Goal: Information Seeking & Learning: Learn about a topic

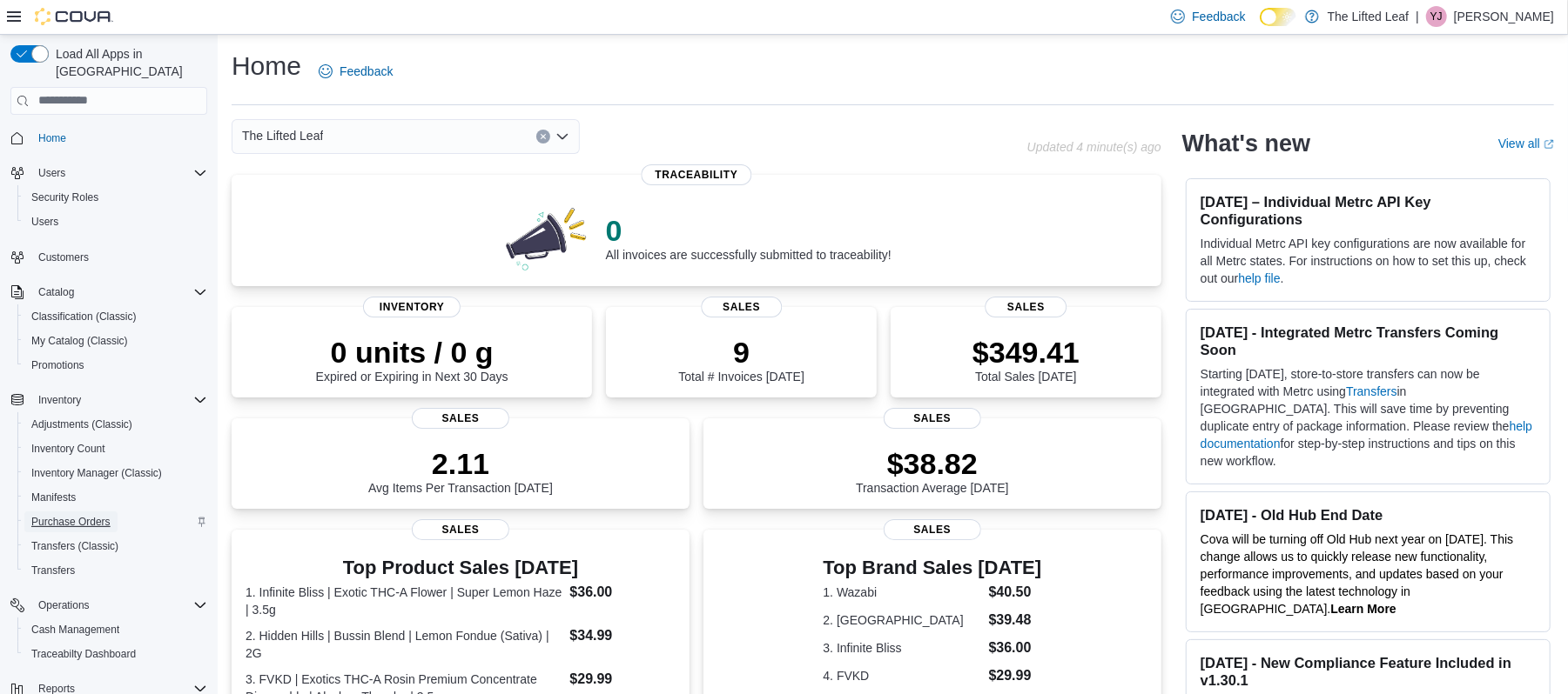
click at [61, 515] on span "Purchase Orders" at bounding box center [70, 521] width 79 height 21
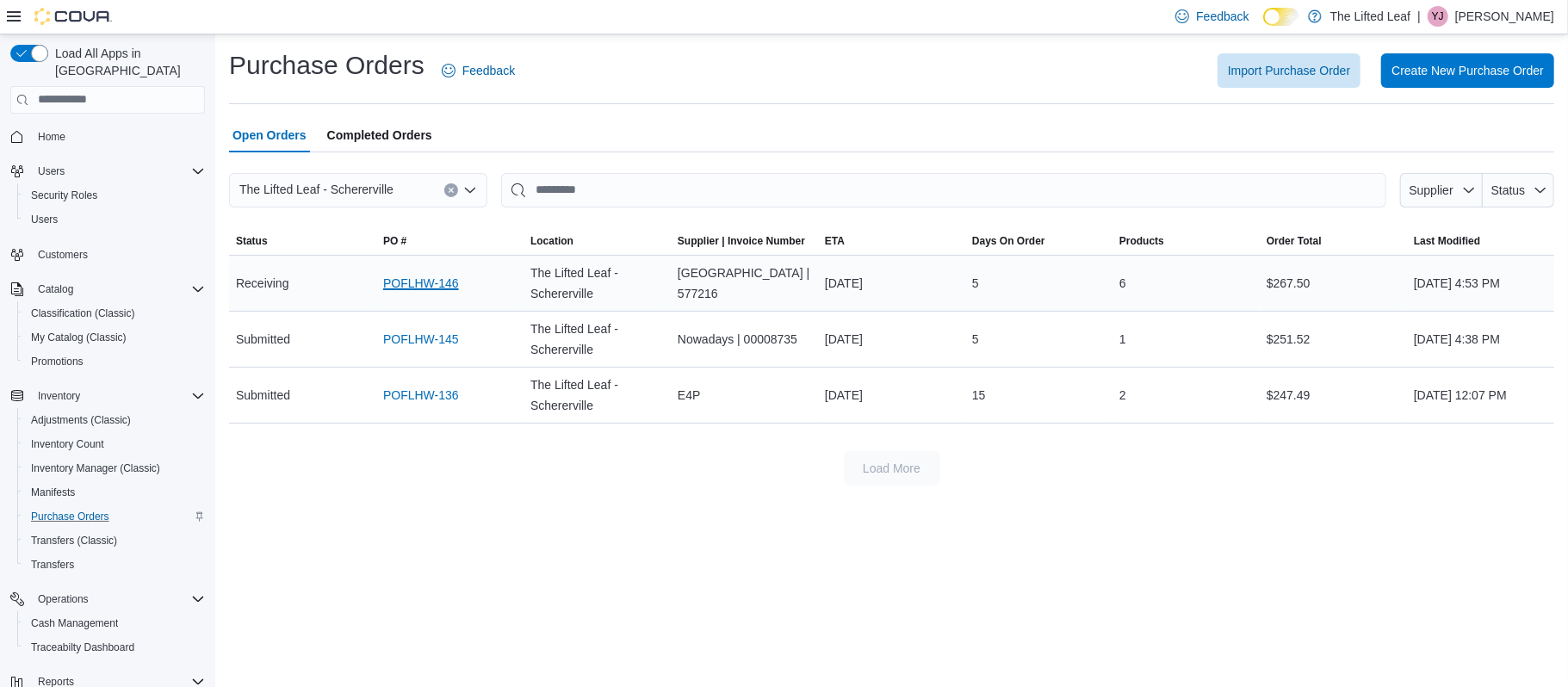
click at [419, 274] on link "POFLHW-146" at bounding box center [421, 283] width 75 height 20
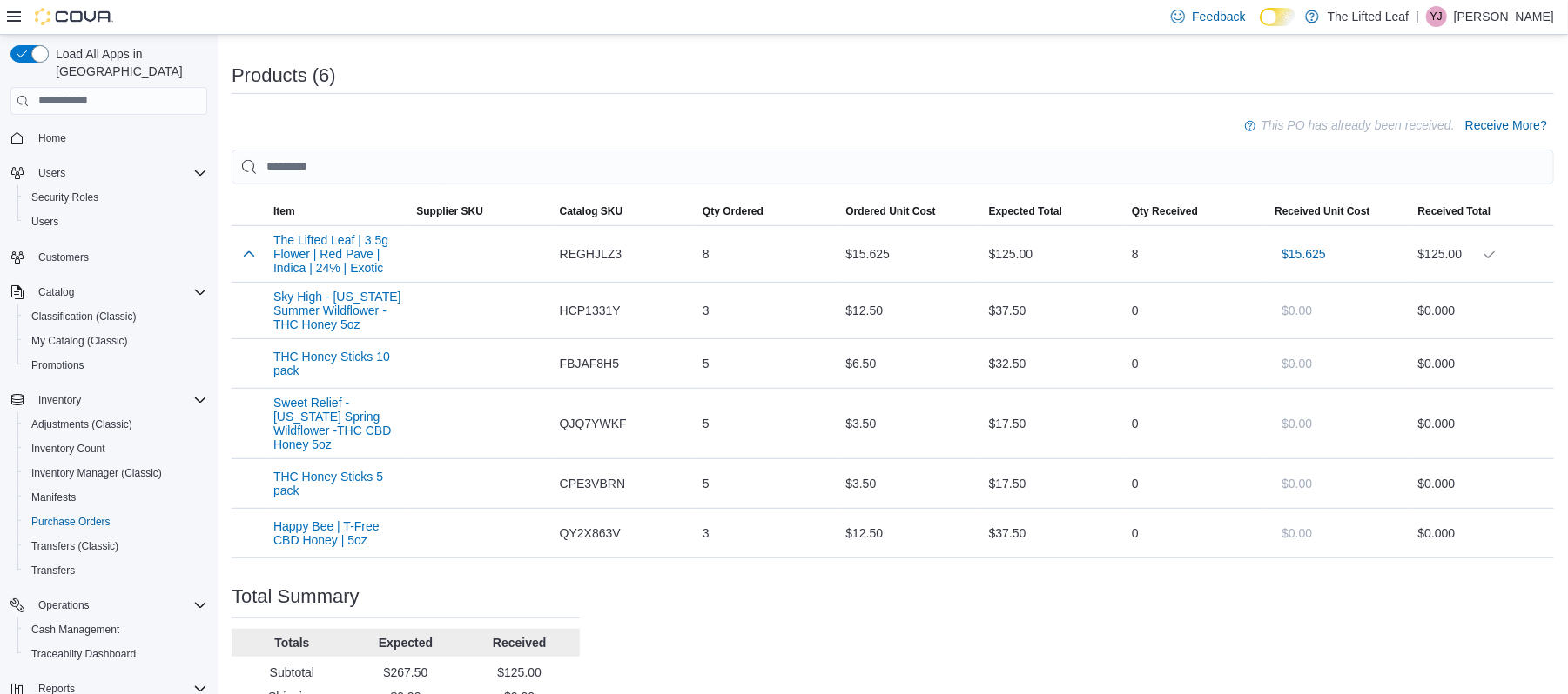
scroll to position [496, 0]
click at [1547, 112] on span "Receive More?" at bounding box center [1506, 124] width 82 height 35
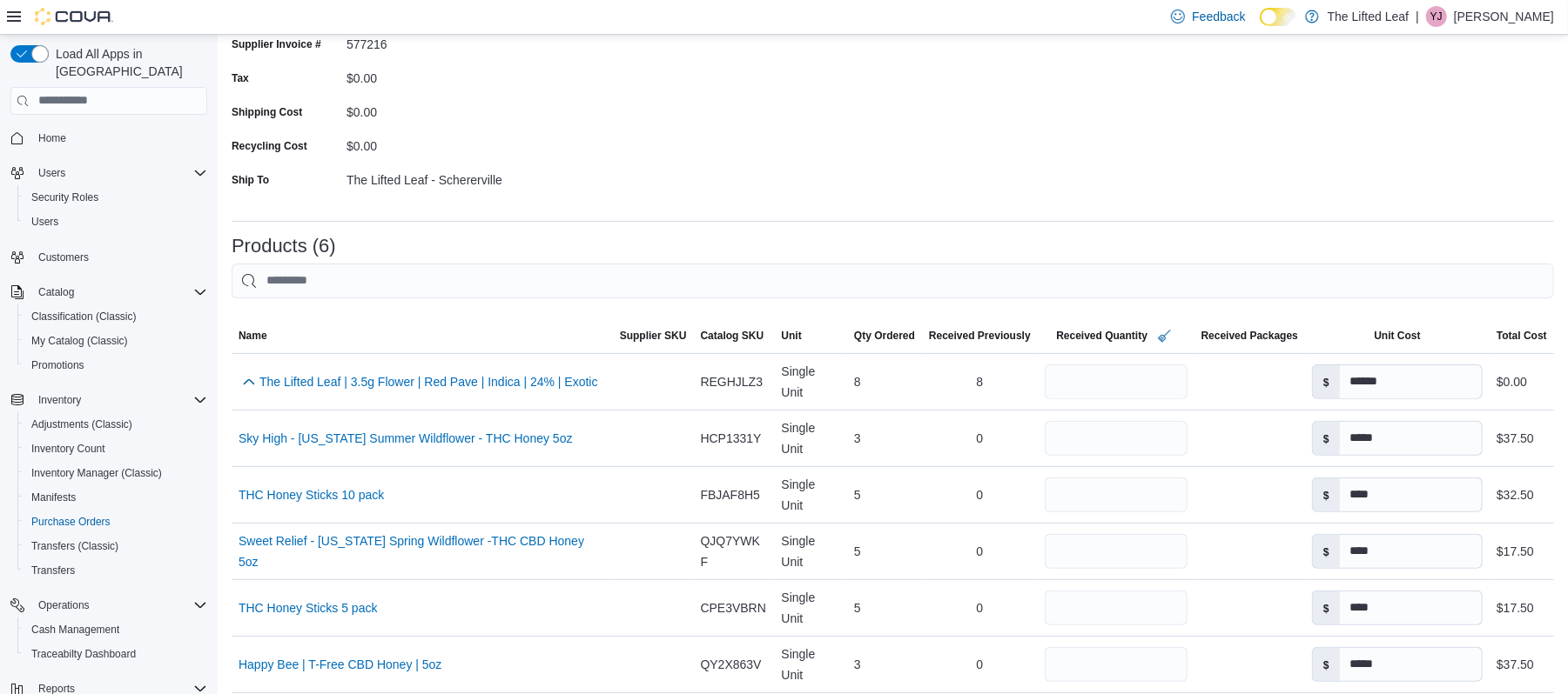
scroll to position [356, 0]
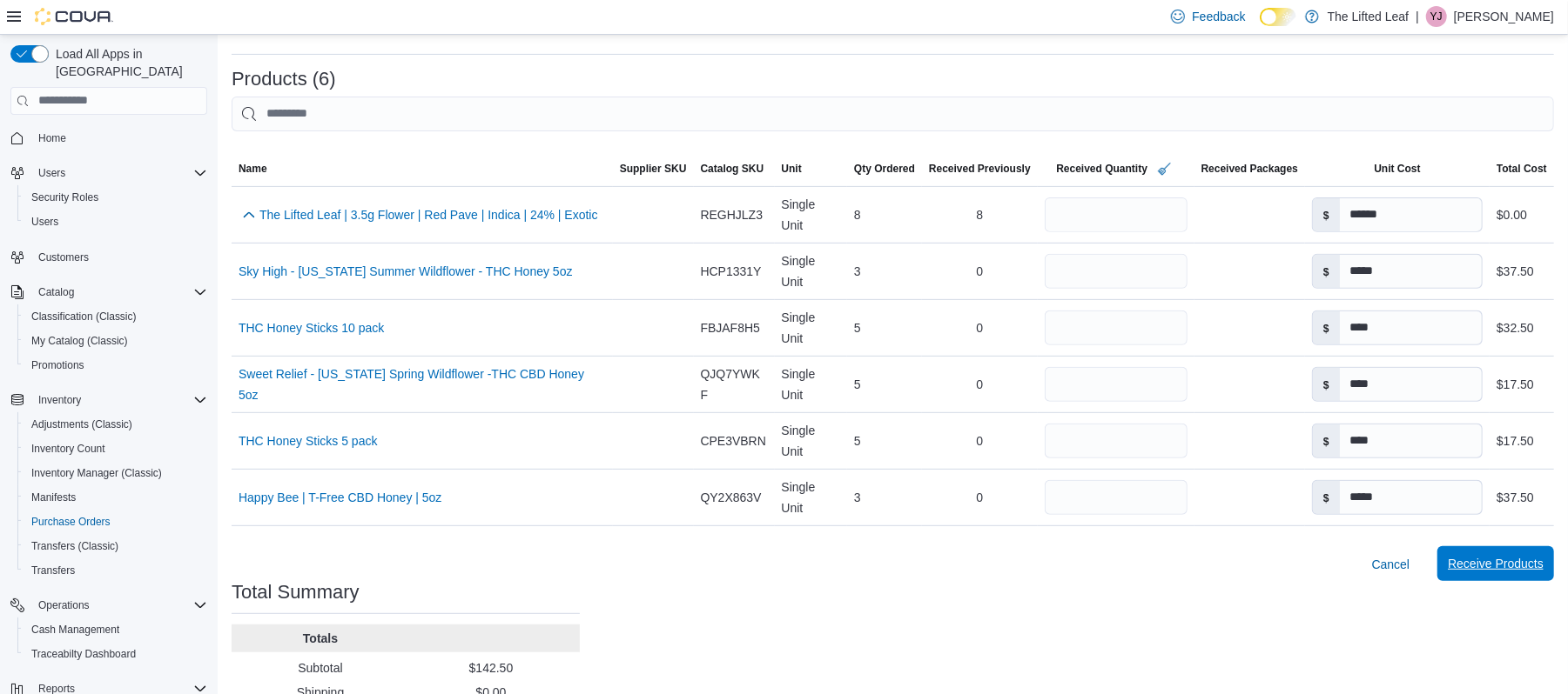
click at [1515, 576] on span "Receive Products" at bounding box center [1496, 564] width 96 height 35
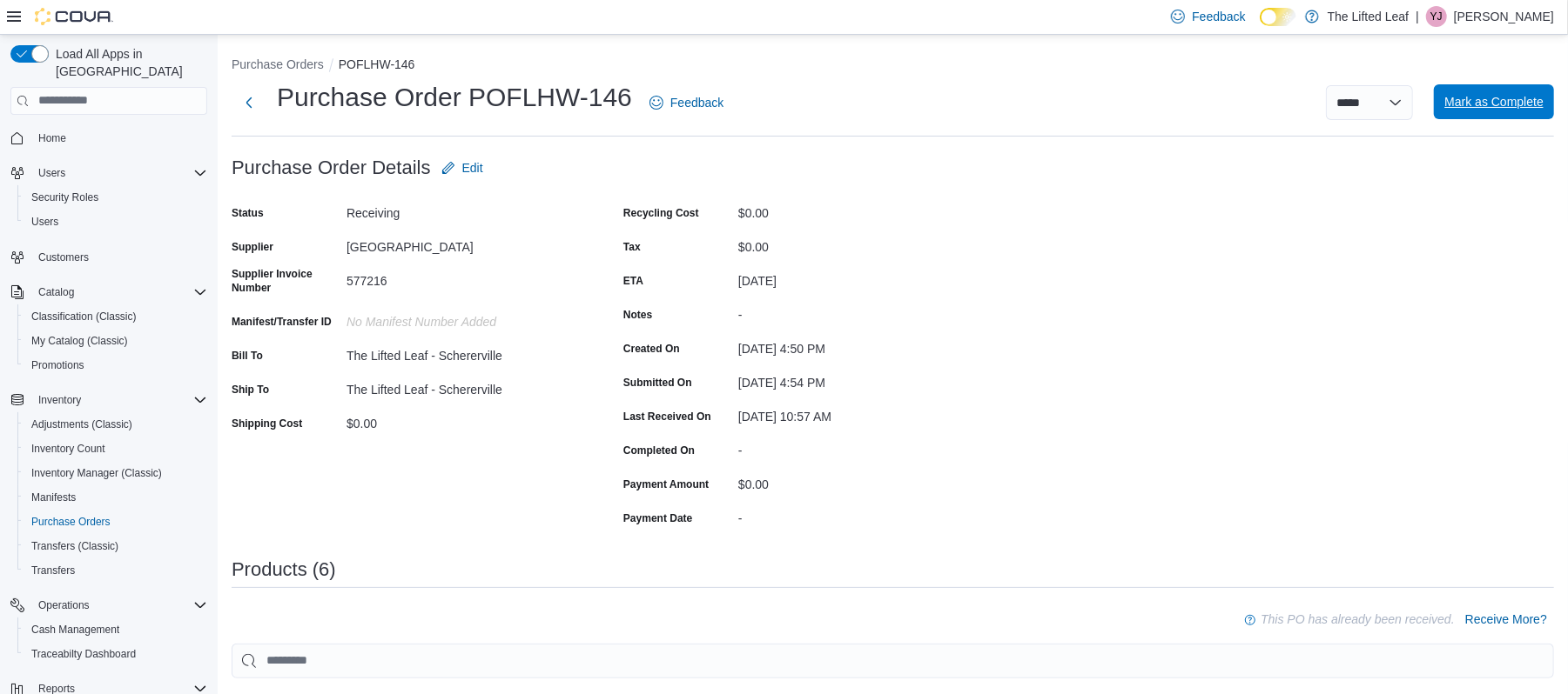
click at [1512, 105] on span "Mark as Complete" at bounding box center [1494, 102] width 99 height 18
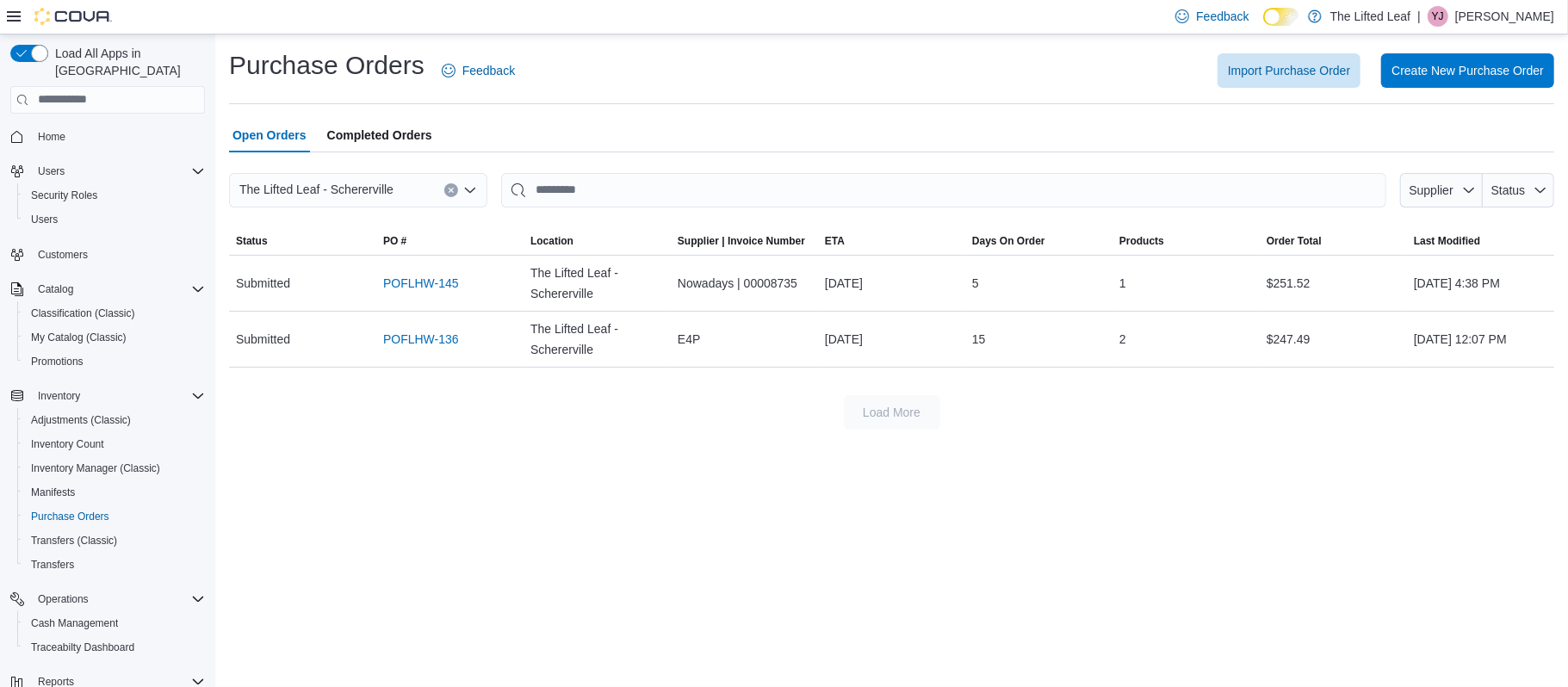
click at [377, 111] on div "Purchase Orders Feedback Import Purchase Order Create New Purchase Order Open O…" at bounding box center [892, 239] width 1325 height 381
click at [382, 132] on span "Completed Orders" at bounding box center [379, 135] width 105 height 35
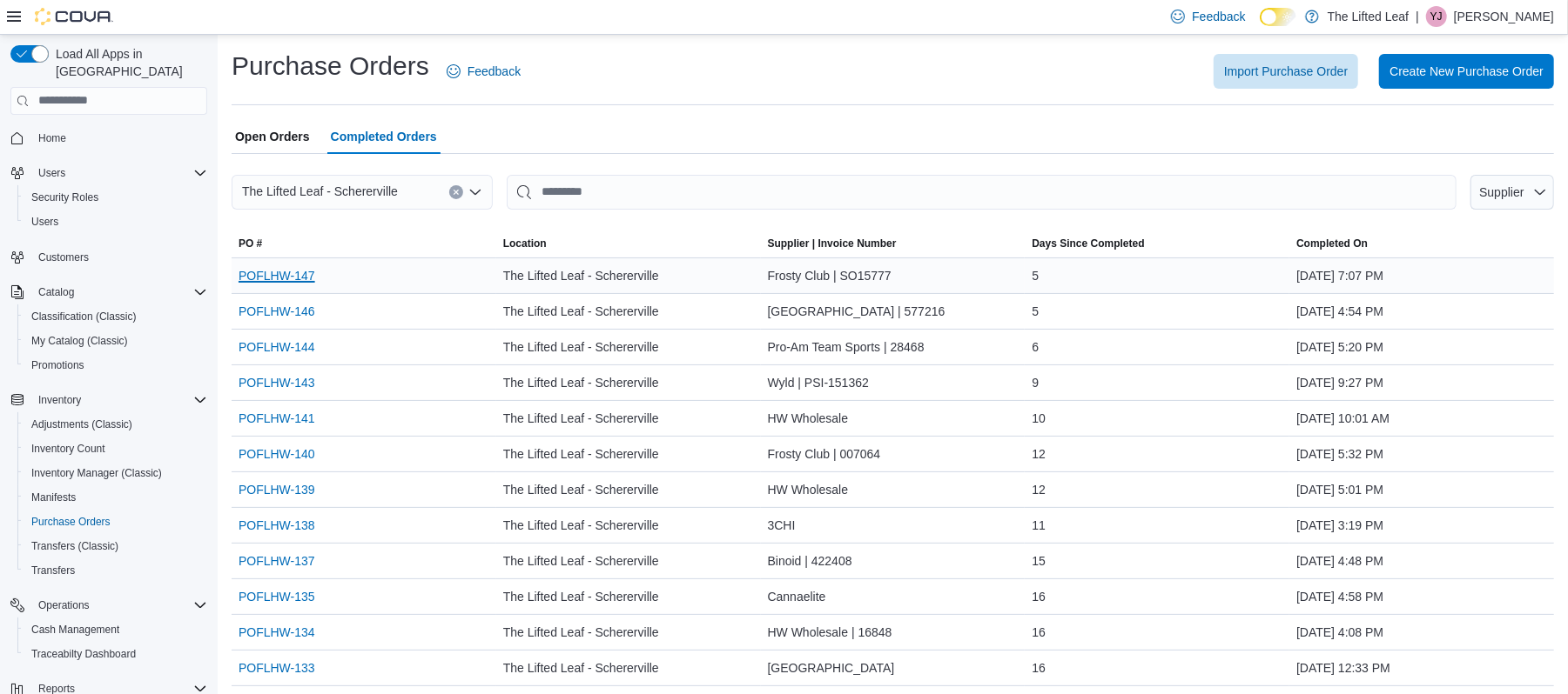
click at [288, 272] on link "POFLHW-147" at bounding box center [277, 276] width 76 height 21
click at [284, 311] on link "POFLHW-146" at bounding box center [277, 311] width 76 height 21
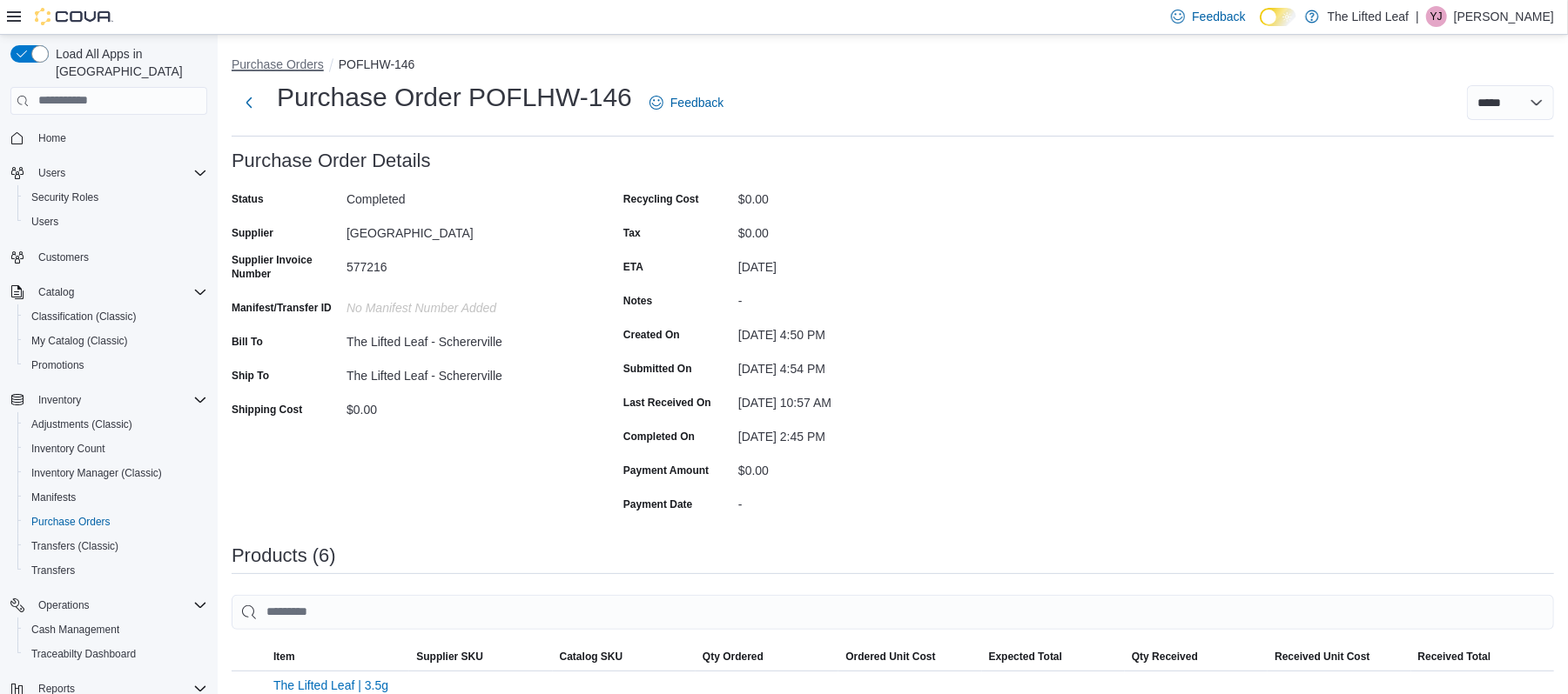
click at [292, 69] on button "Purchase Orders" at bounding box center [278, 65] width 92 height 14
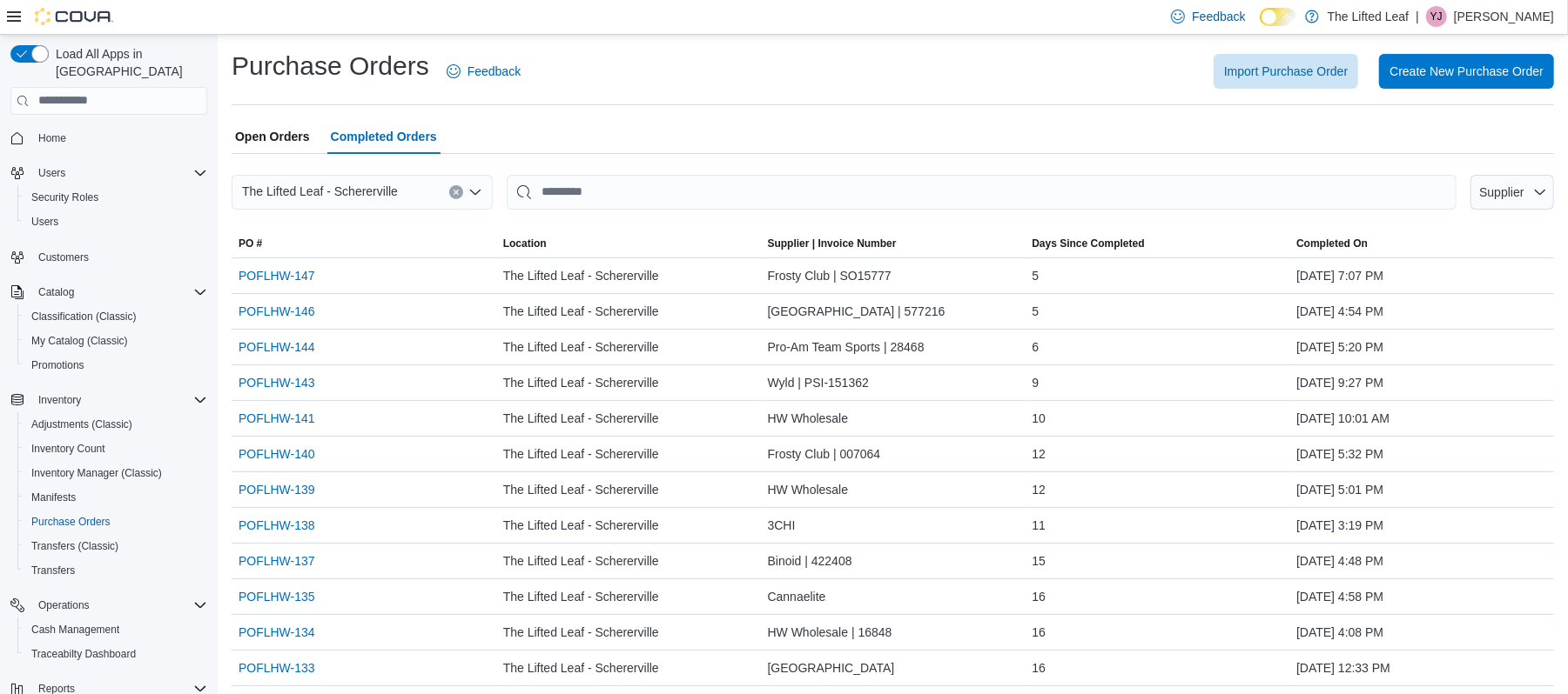
click at [256, 138] on span "Open Orders" at bounding box center [272, 137] width 75 height 35
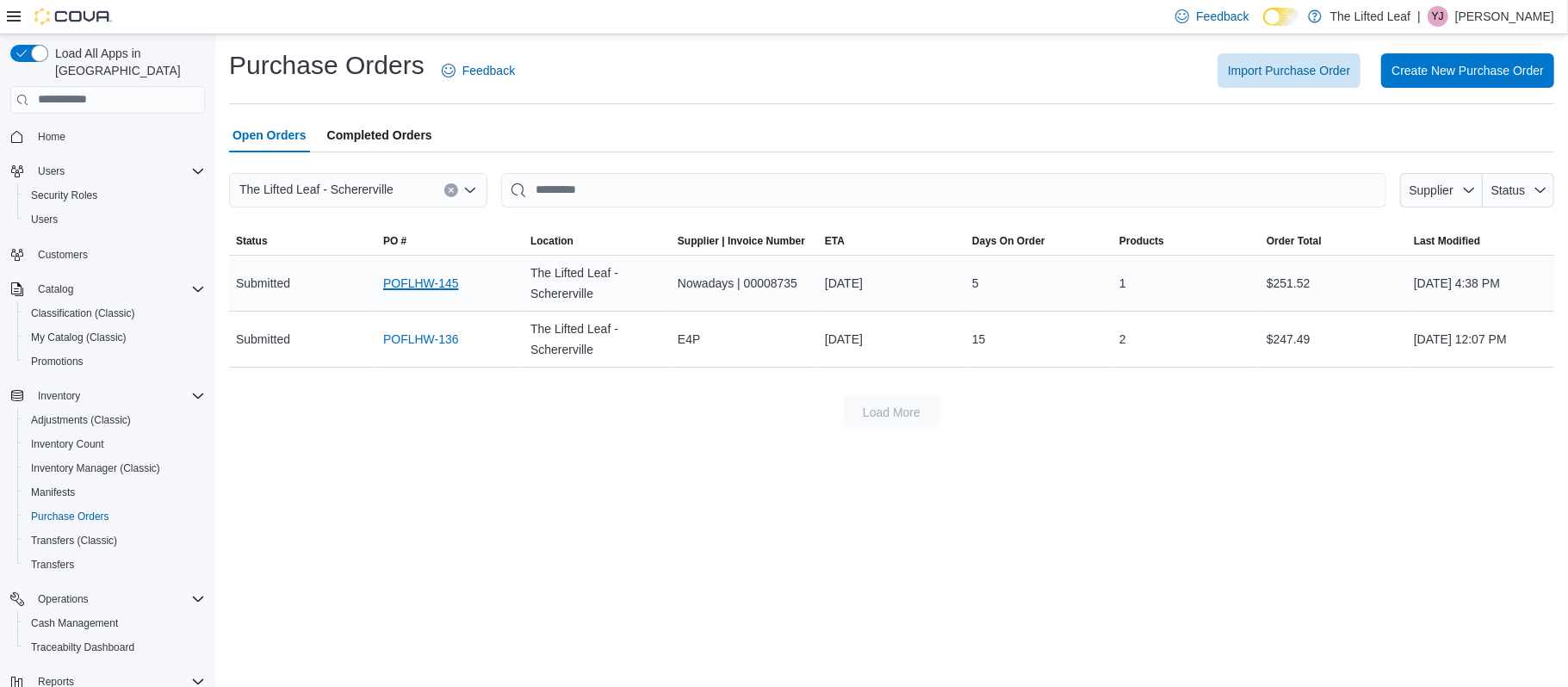
click at [428, 278] on link "POFLHW-145" at bounding box center [421, 283] width 75 height 20
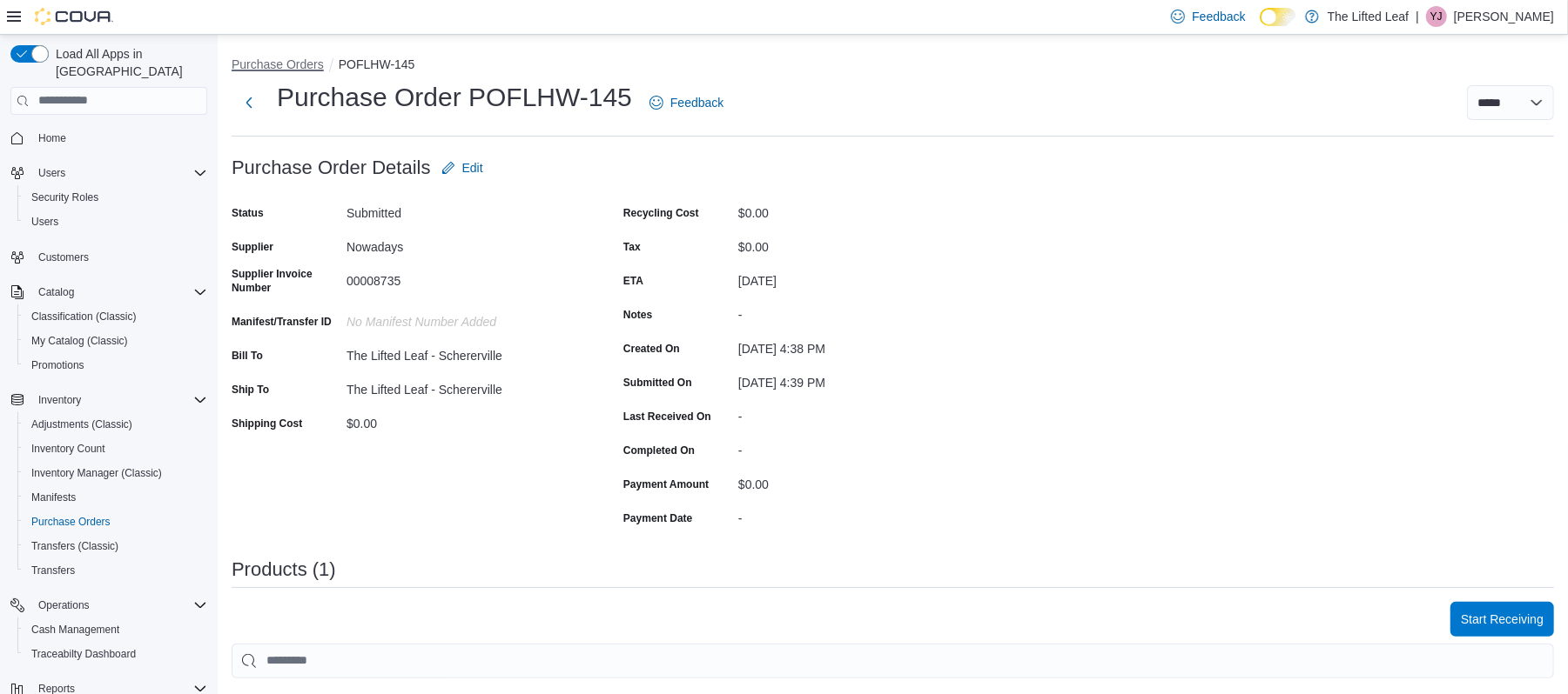
click at [292, 60] on button "Purchase Orders" at bounding box center [278, 65] width 92 height 14
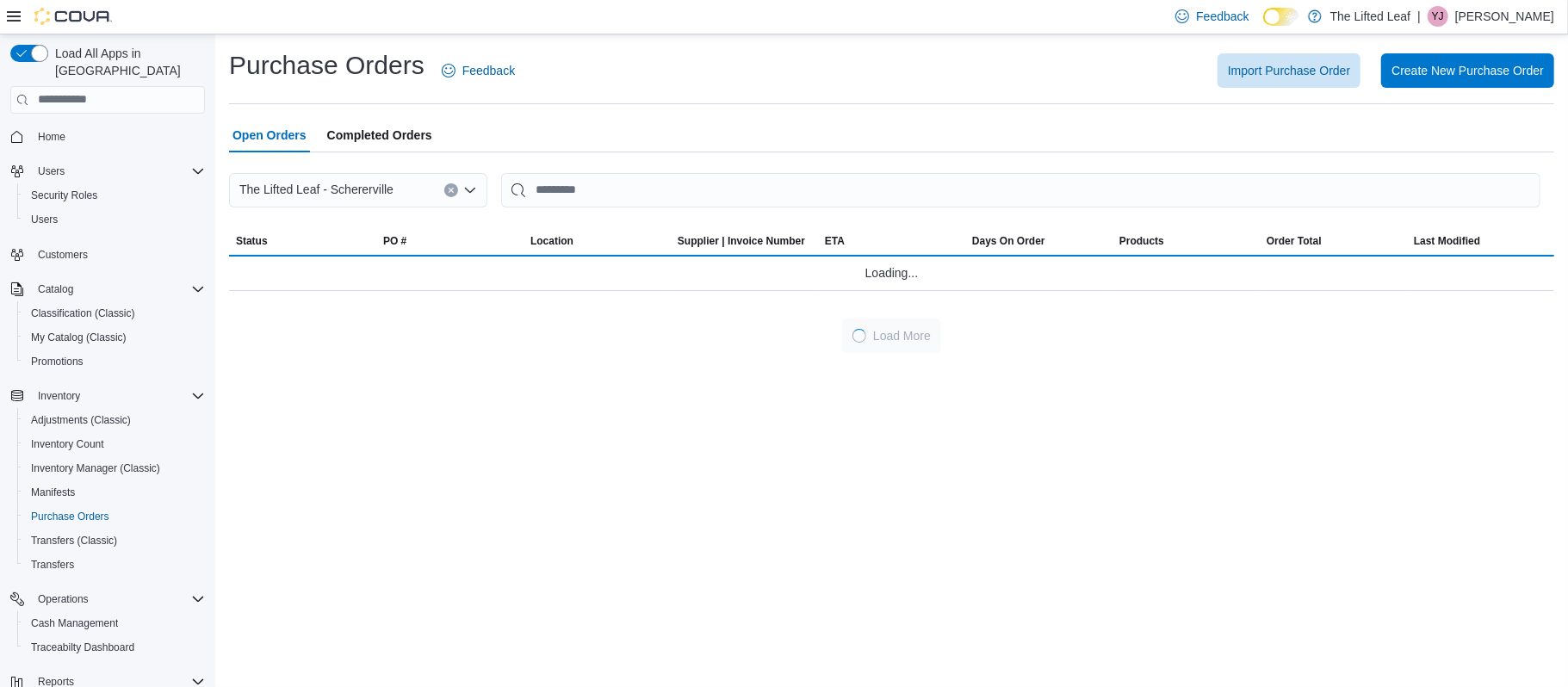
scroll to position [192, 0]
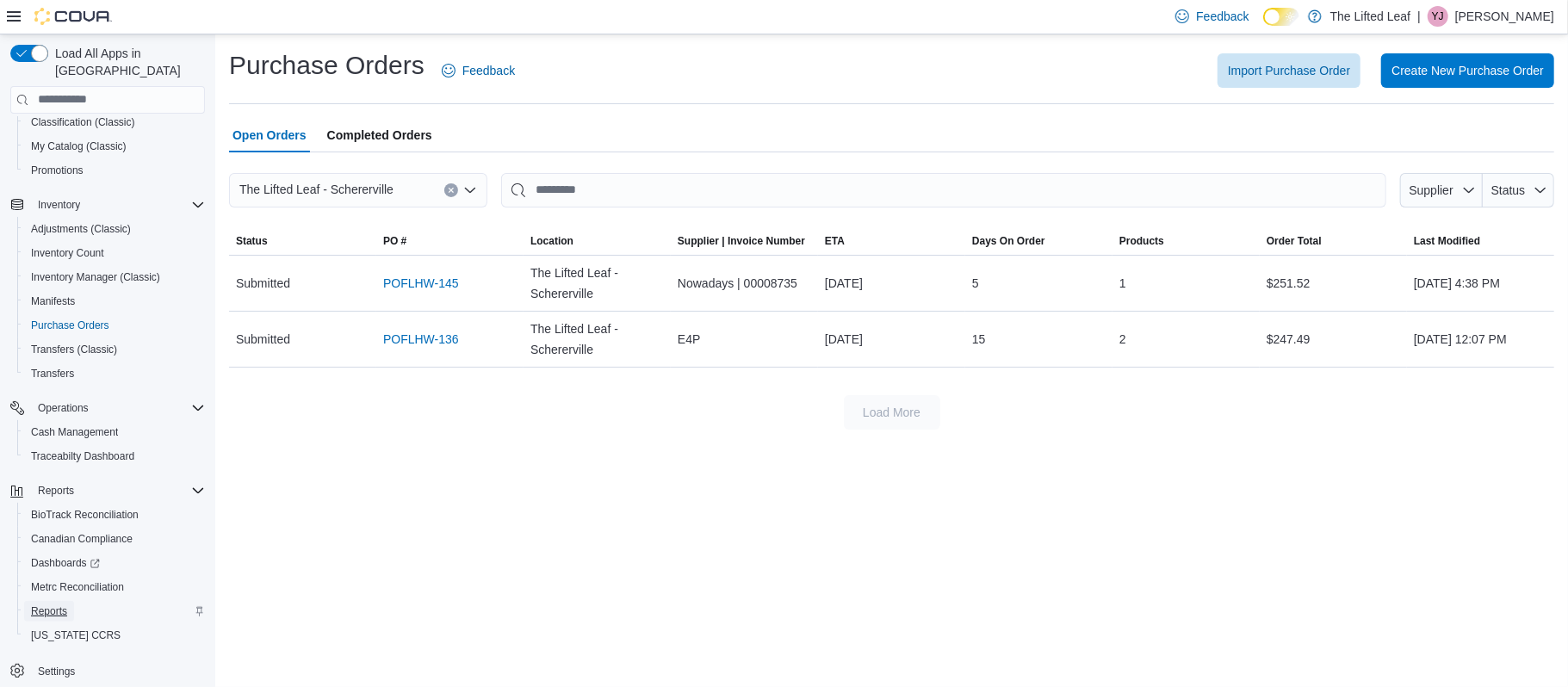
click at [43, 605] on span "Reports" at bounding box center [48, 612] width 36 height 14
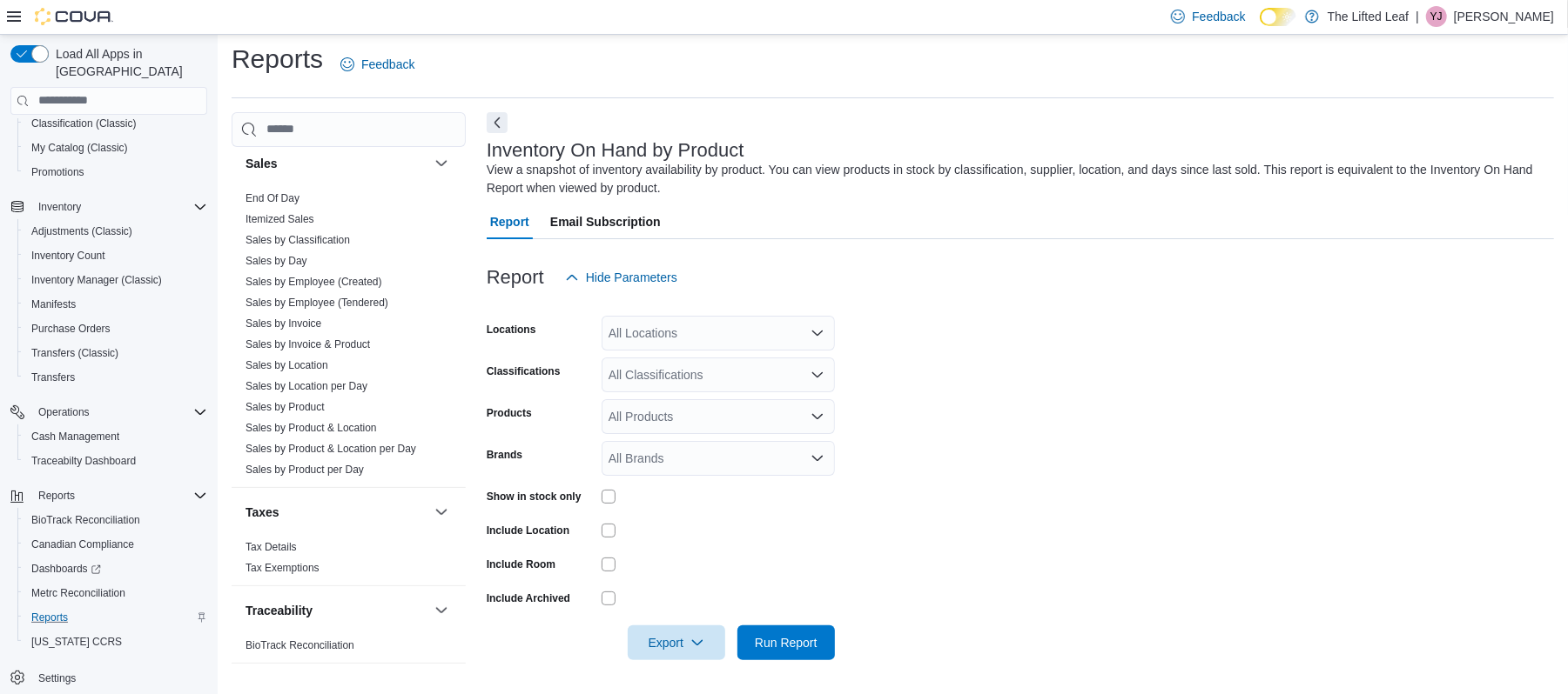
scroll to position [1307, 0]
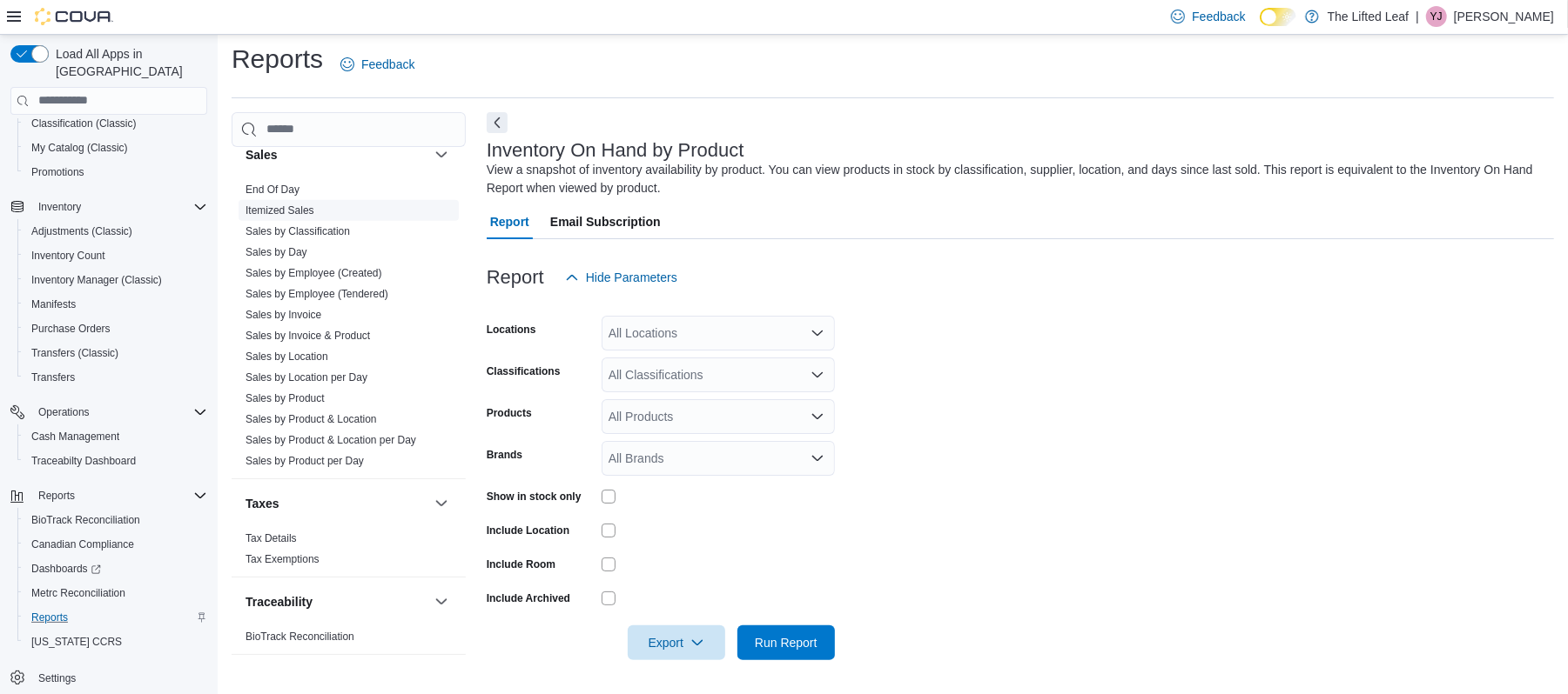
click at [292, 217] on link "Itemized Sales" at bounding box center [280, 210] width 68 height 12
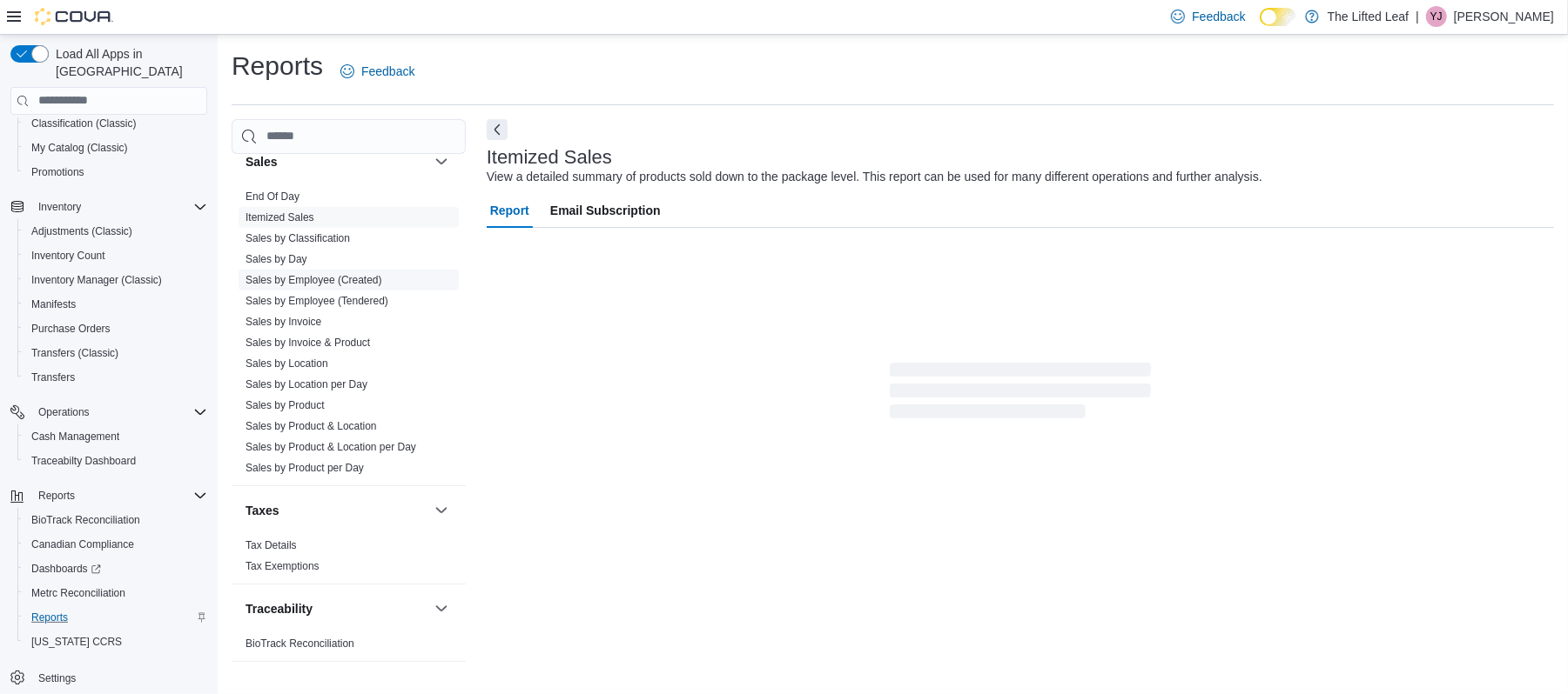
scroll to position [20, 0]
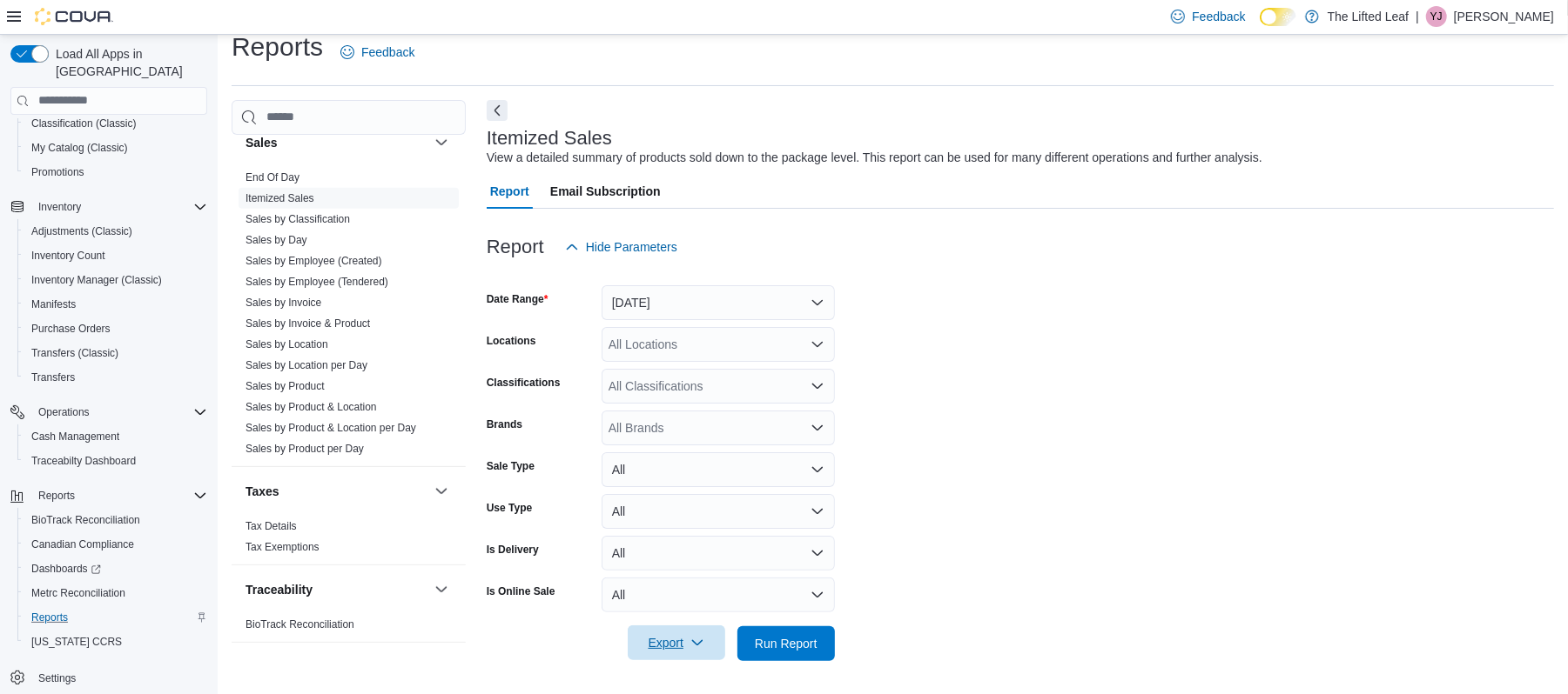
click at [715, 640] on button "Export" at bounding box center [677, 643] width 98 height 35
click at [690, 538] on span "Export to Excel" at bounding box center [679, 540] width 78 height 14
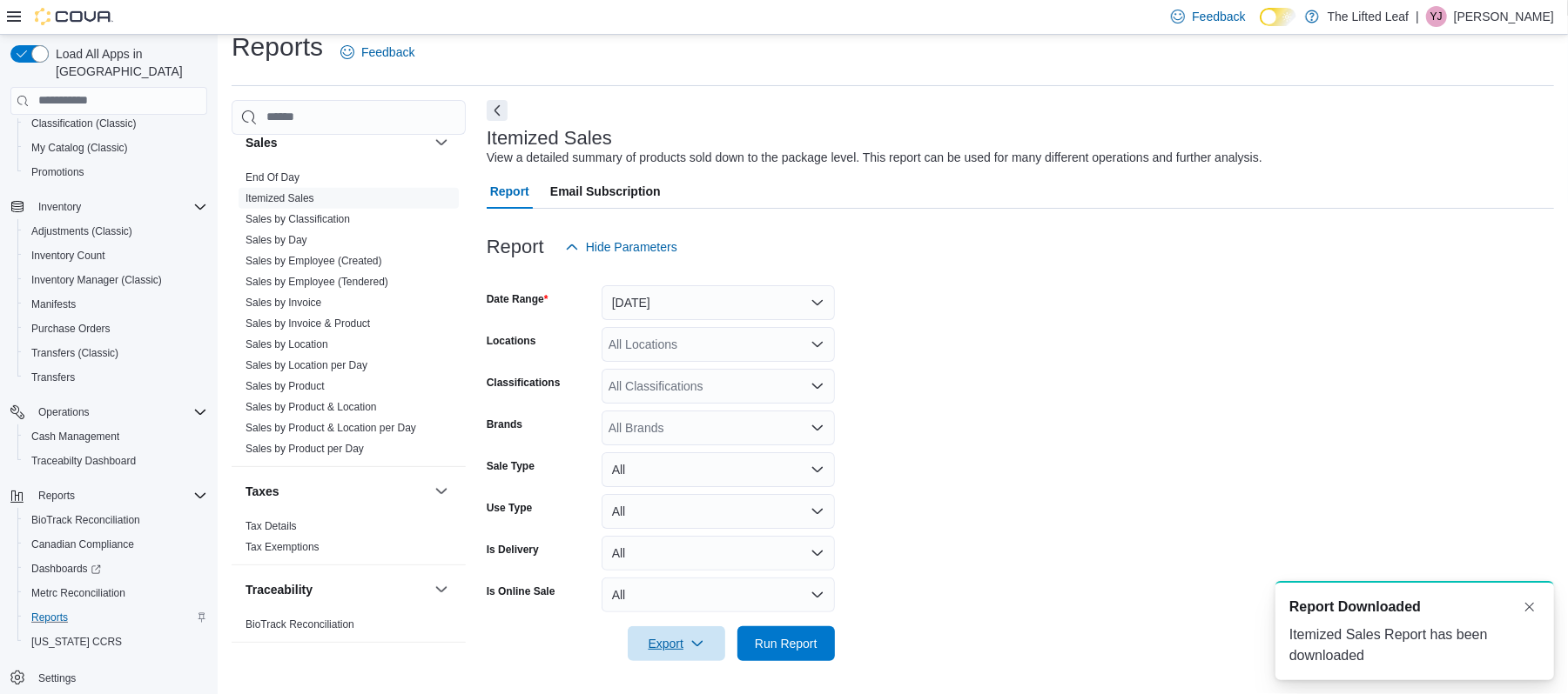
scroll to position [0, 0]
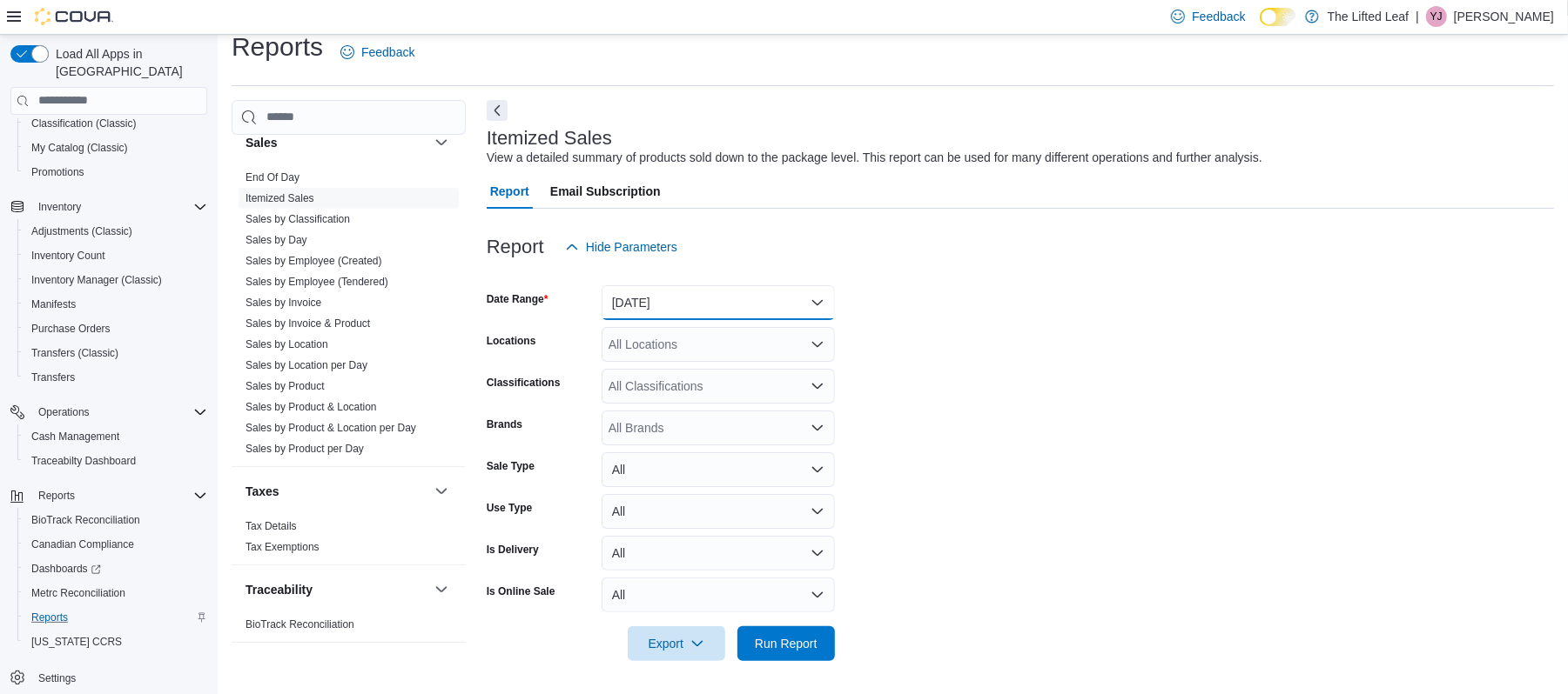
click at [641, 307] on button "[DATE]" at bounding box center [718, 303] width 234 height 35
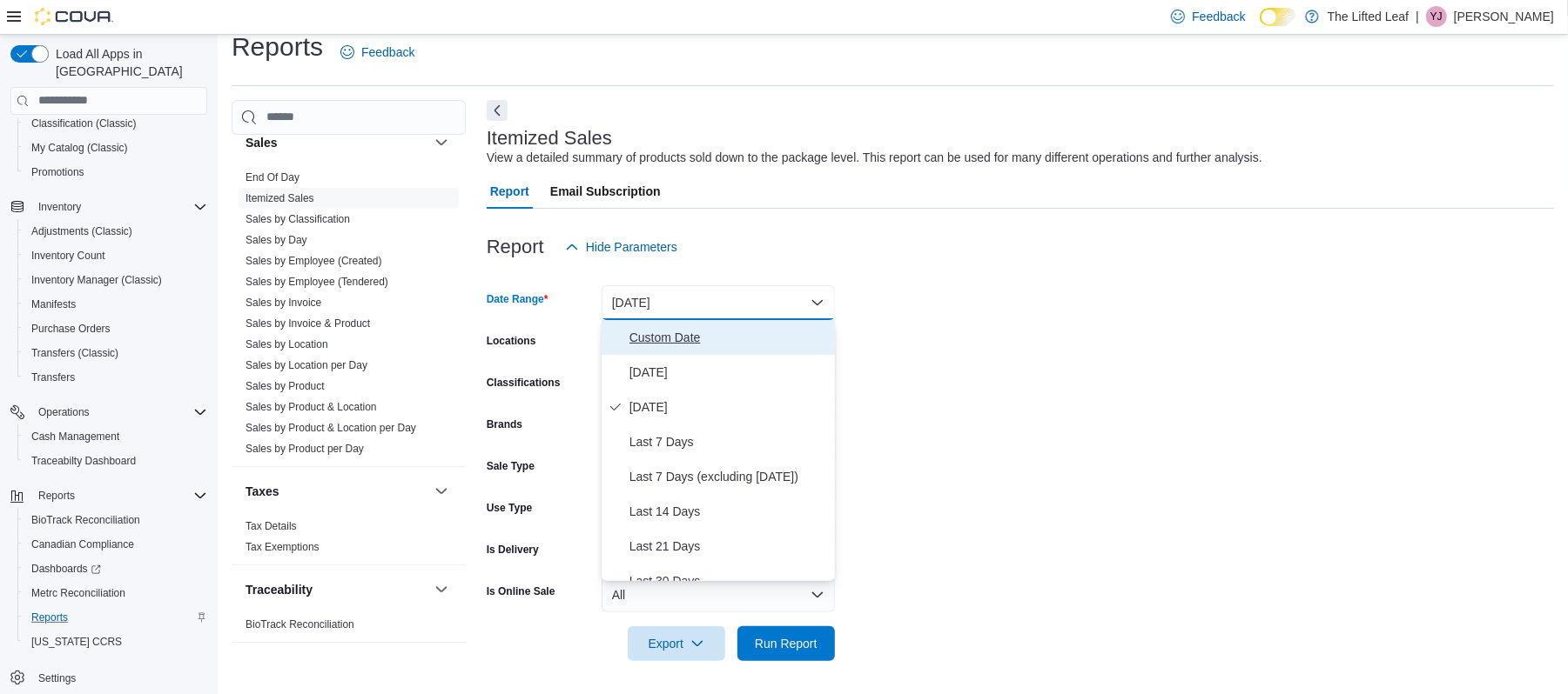
click at [658, 334] on span "Custom Date" at bounding box center [729, 337] width 199 height 21
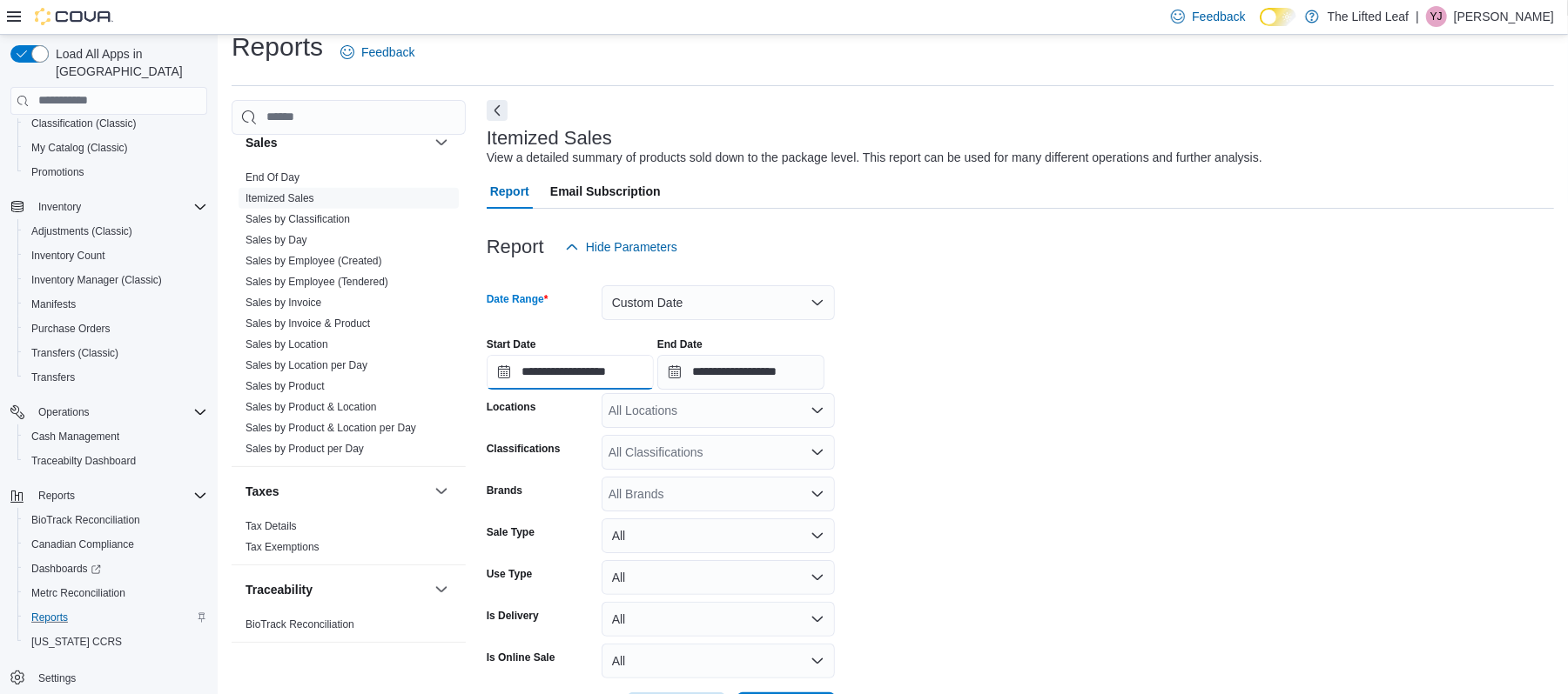
click at [537, 363] on input "**********" at bounding box center [570, 372] width 167 height 35
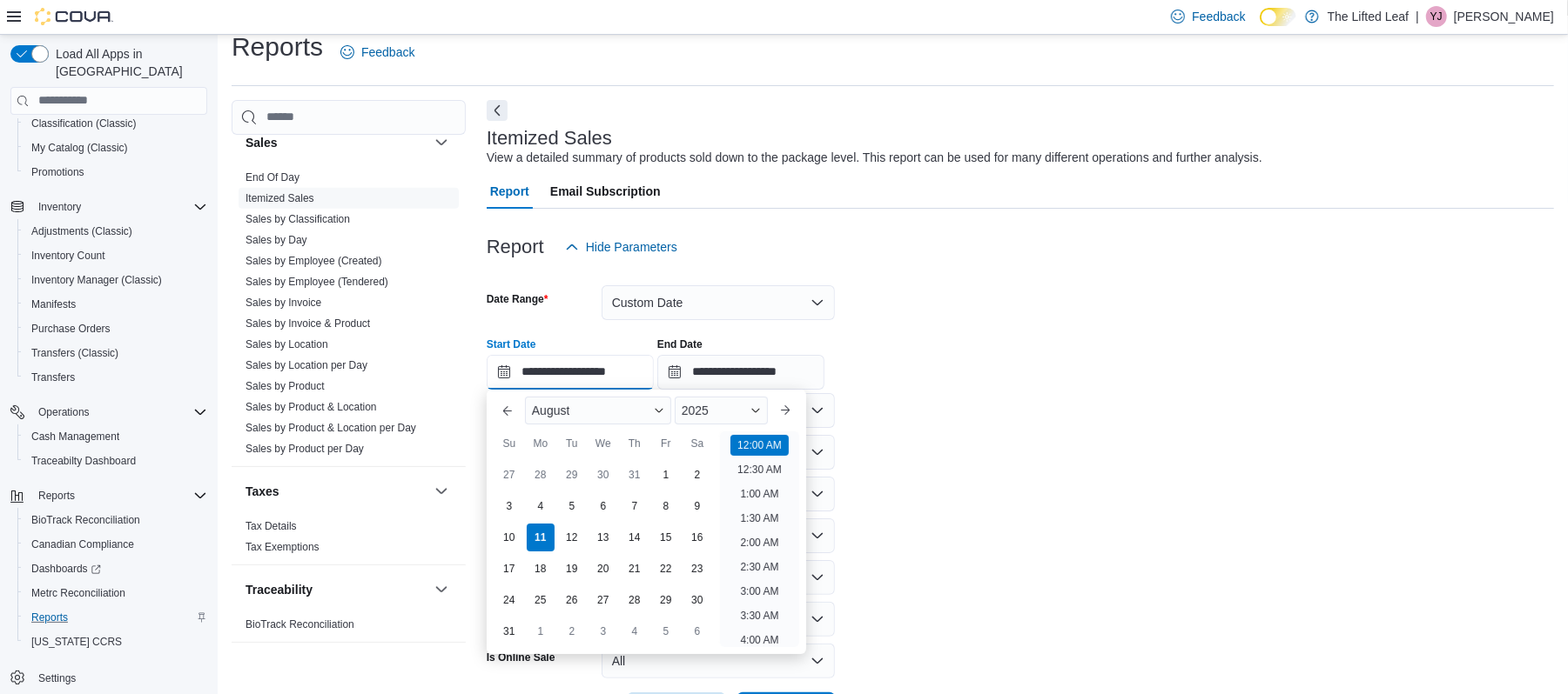
scroll to position [54, 0]
click at [535, 503] on div "4" at bounding box center [540, 505] width 30 height 30
type input "**********"
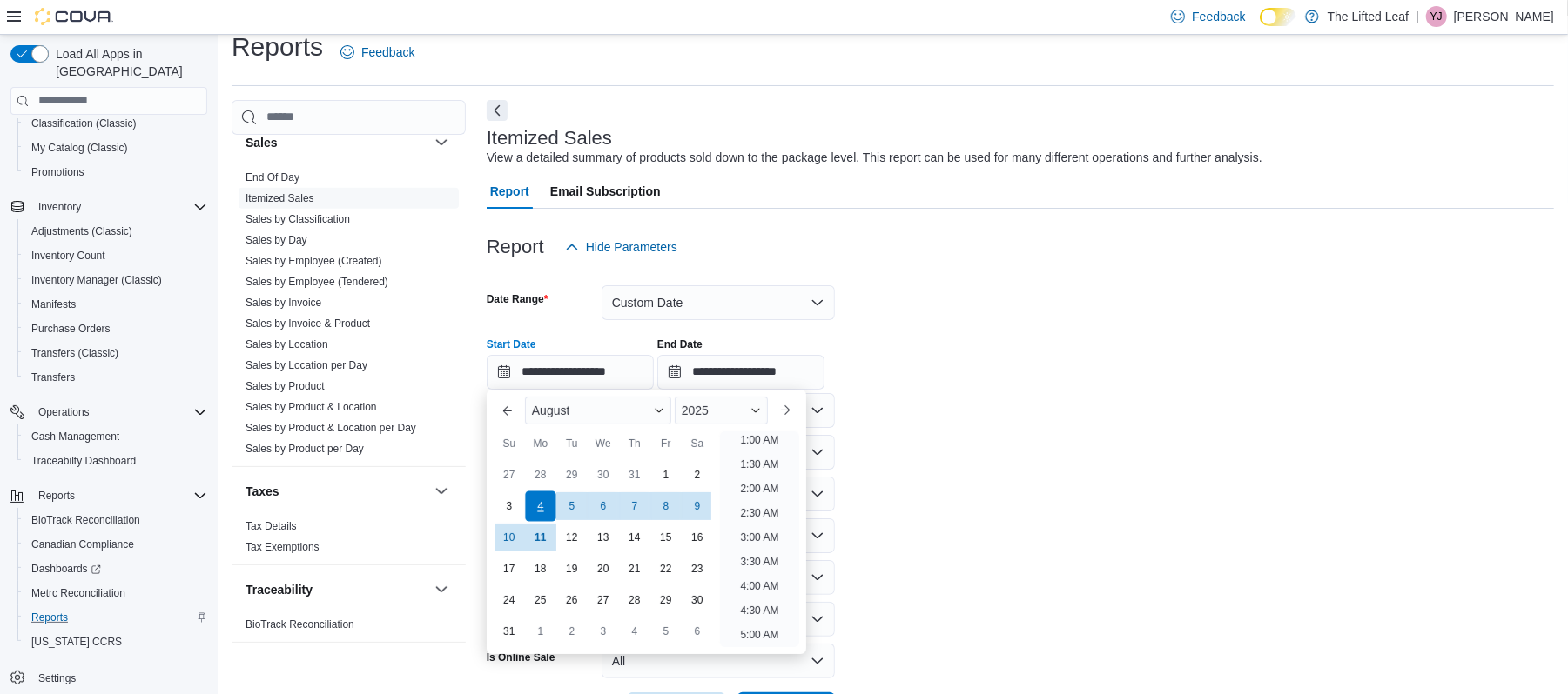
scroll to position [4, 0]
click at [722, 368] on input "**********" at bounding box center [740, 372] width 167 height 35
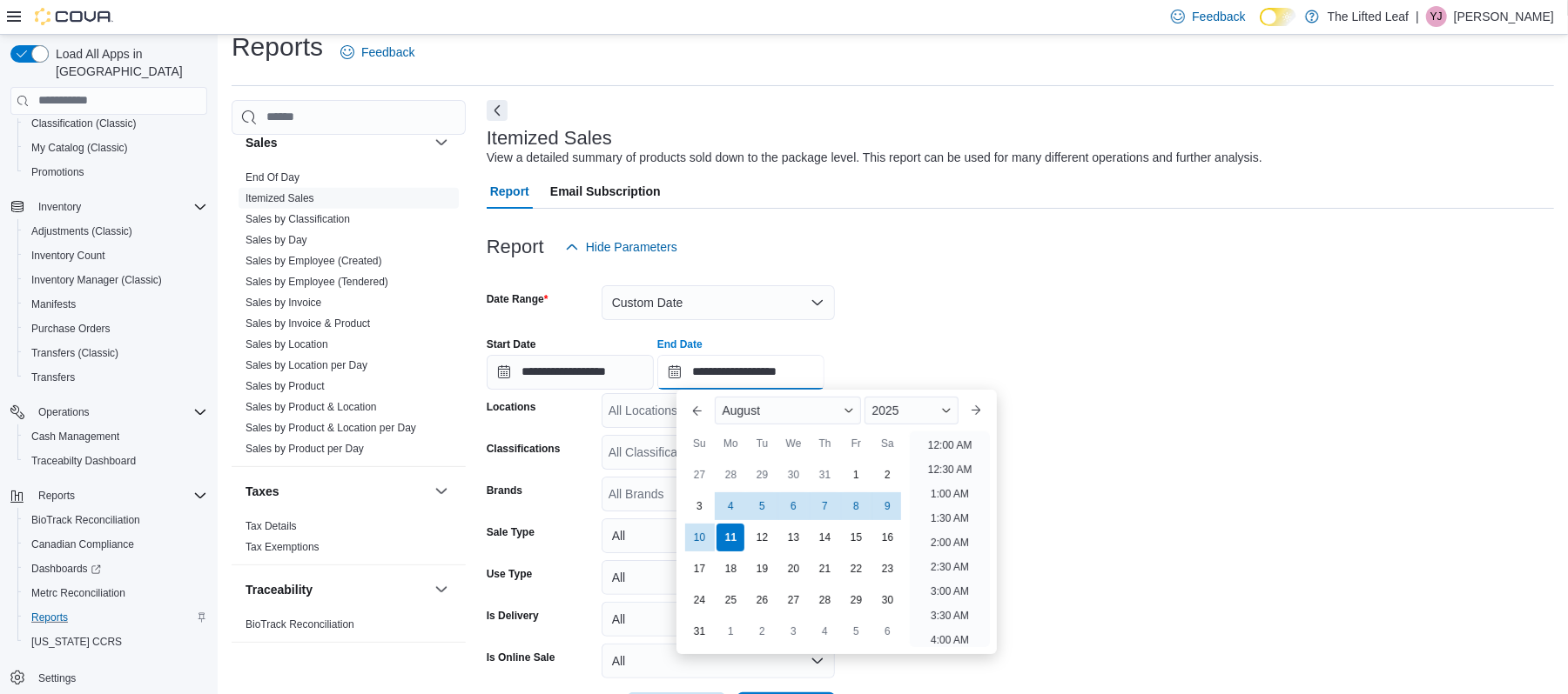
scroll to position [957, 0]
click at [694, 535] on div "10" at bounding box center [699, 537] width 30 height 30
type input "**********"
click at [1112, 461] on form "**********" at bounding box center [1020, 497] width 1067 height 463
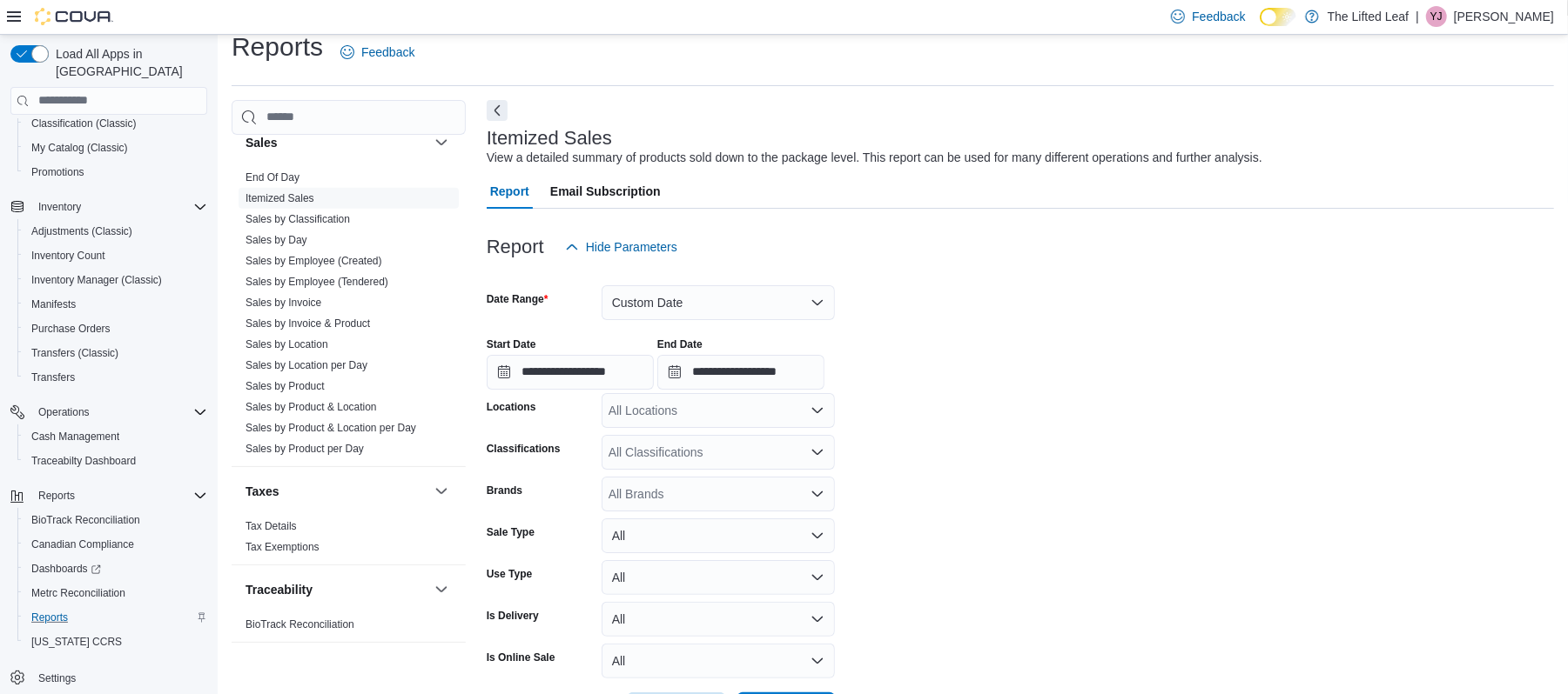
scroll to position [85, 0]
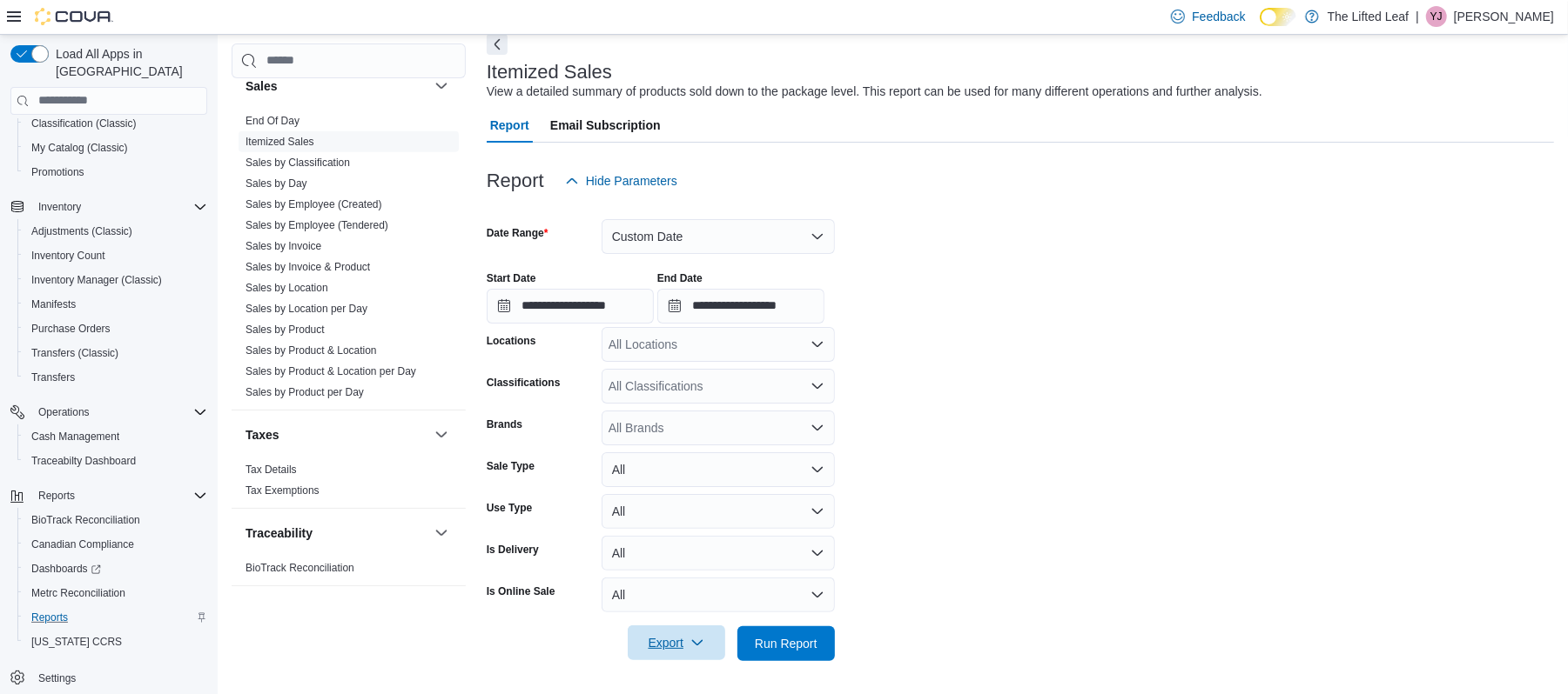
click at [697, 646] on icon "button" at bounding box center [697, 643] width 14 height 14
click at [656, 542] on span "Export to Excel" at bounding box center [679, 540] width 78 height 14
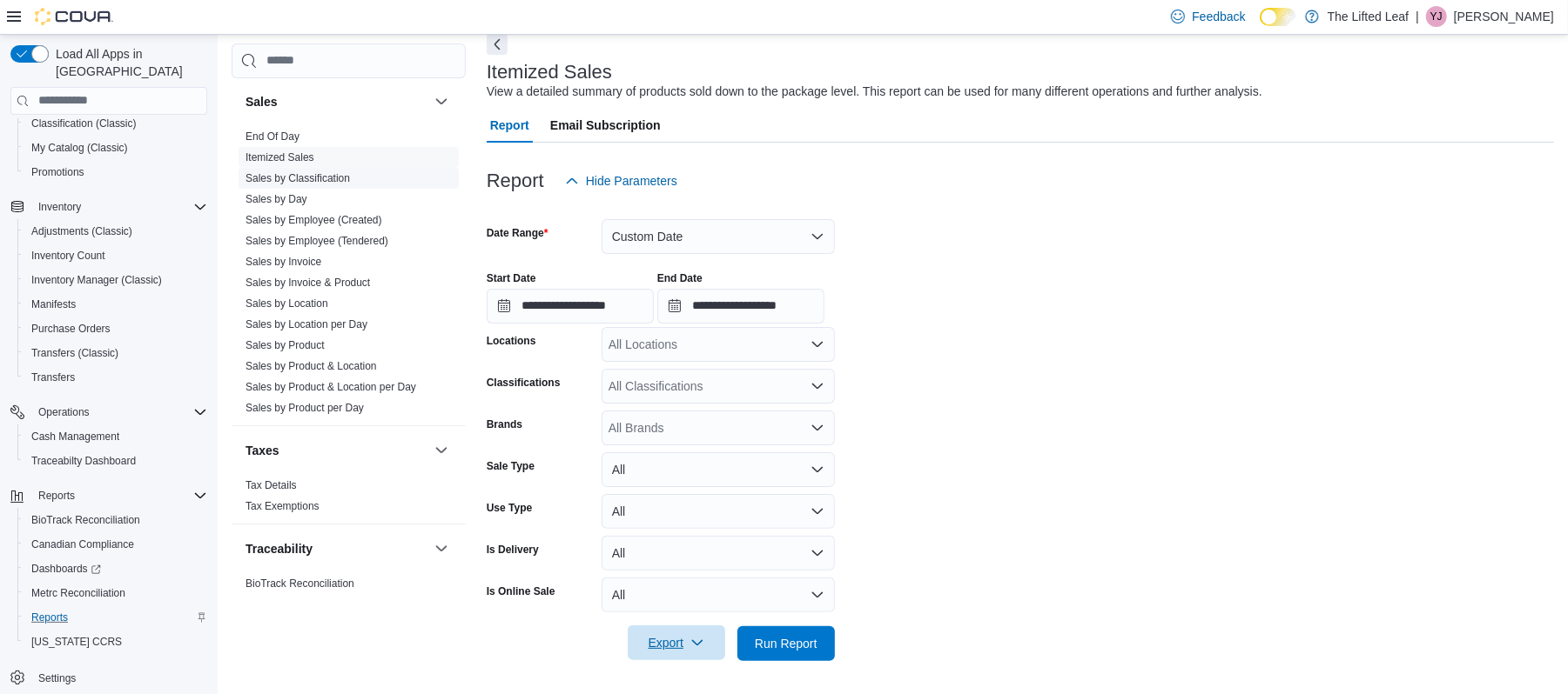
scroll to position [1289, 0]
click at [279, 158] on link "Itemized Sales" at bounding box center [280, 159] width 68 height 12
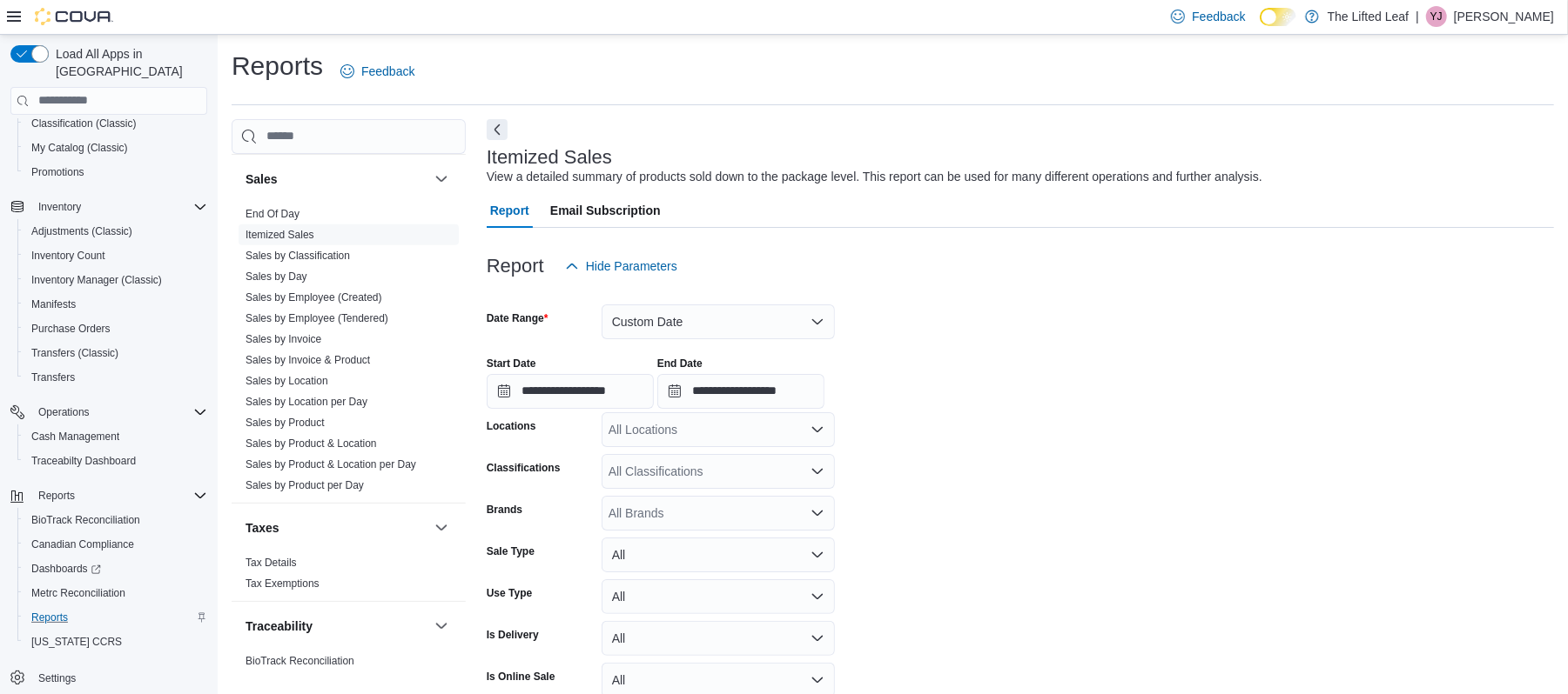
scroll to position [85, 0]
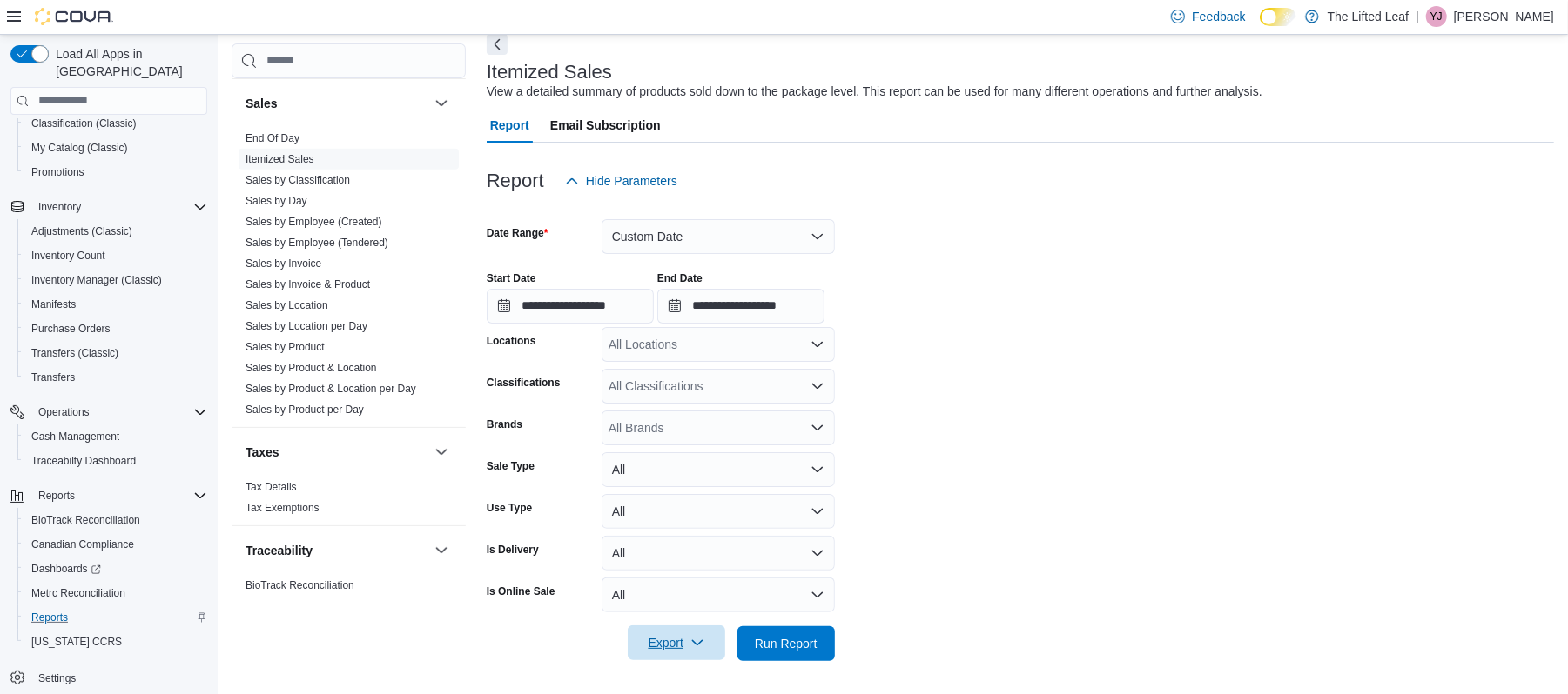
click at [696, 633] on span "Export" at bounding box center [677, 643] width 76 height 35
click at [672, 535] on span "Export to Excel" at bounding box center [679, 540] width 78 height 14
click at [297, 206] on link "Sales by Day" at bounding box center [276, 200] width 62 height 12
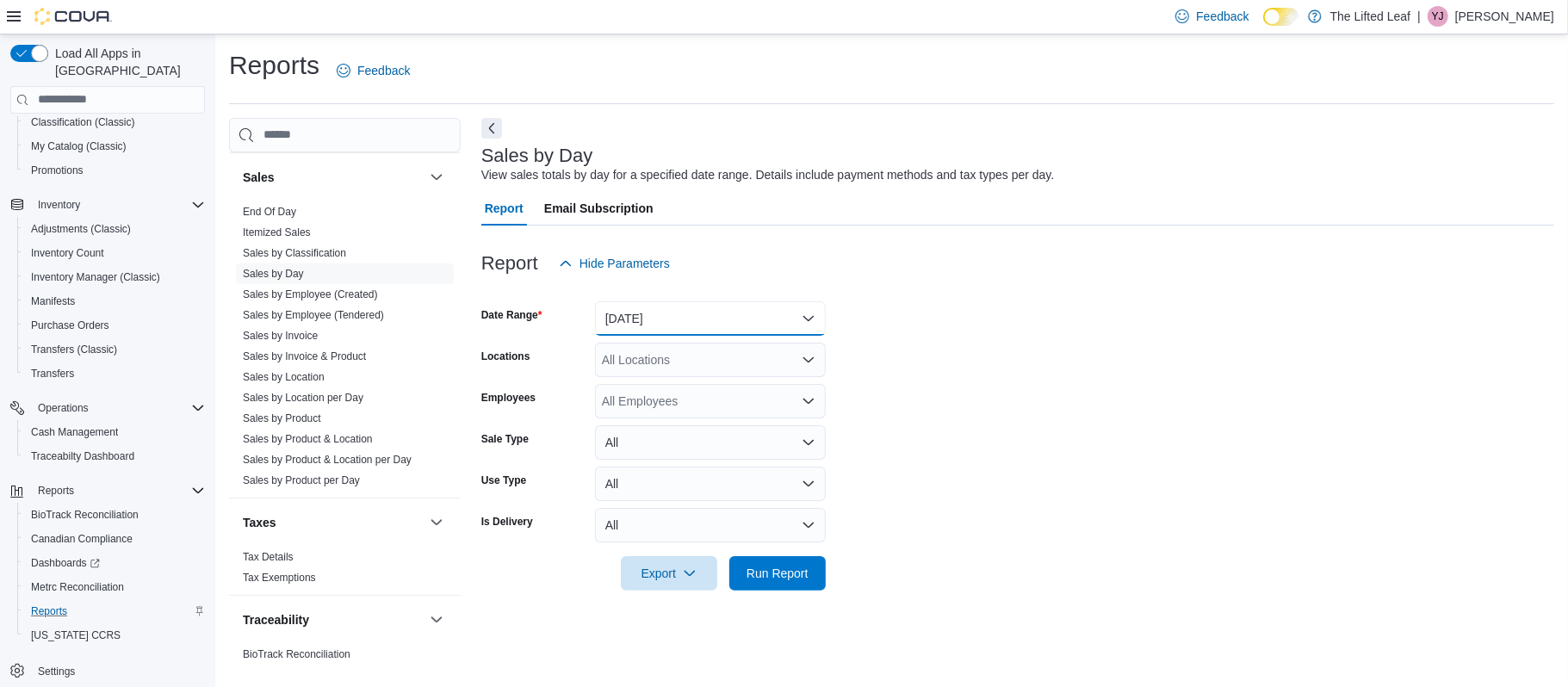
click at [682, 317] on button "[DATE]" at bounding box center [710, 319] width 231 height 35
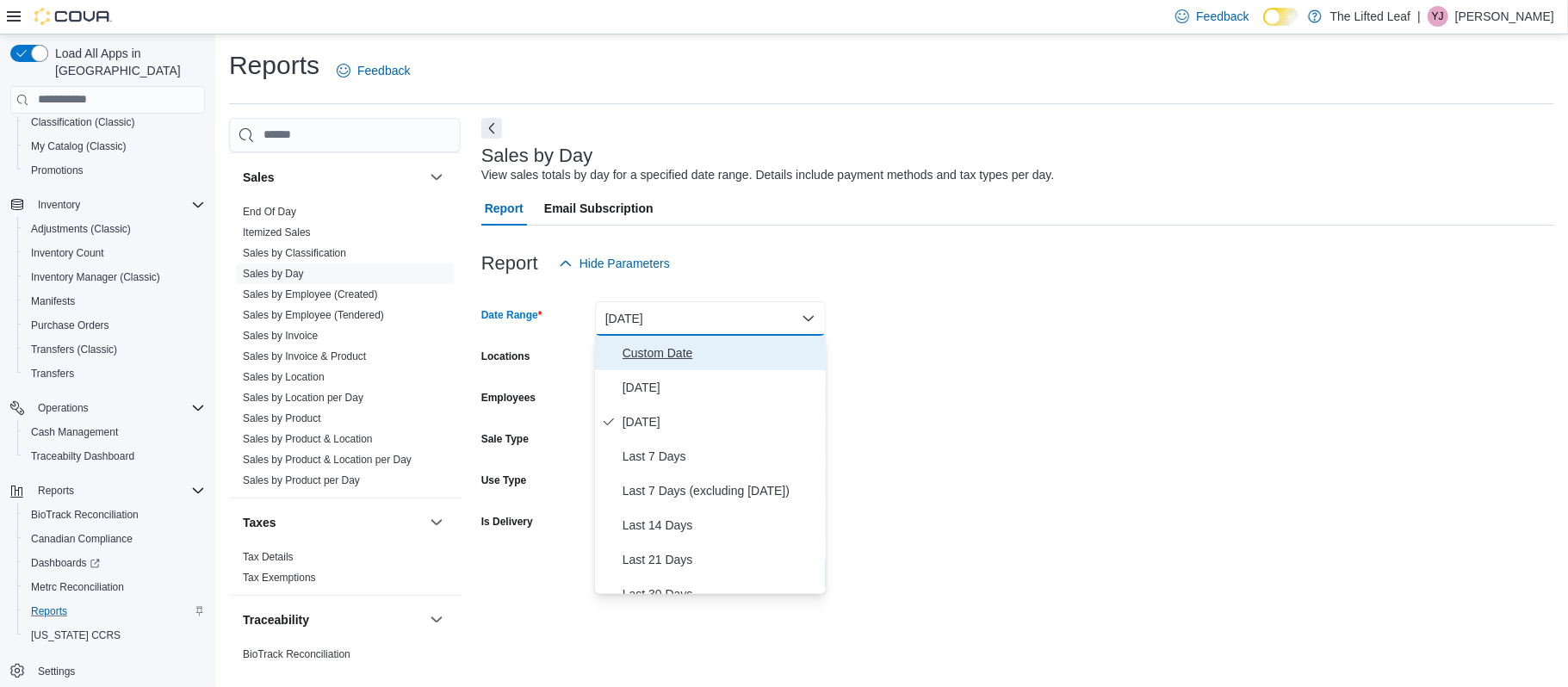
click at [639, 359] on span "Custom Date" at bounding box center [721, 352] width 196 height 20
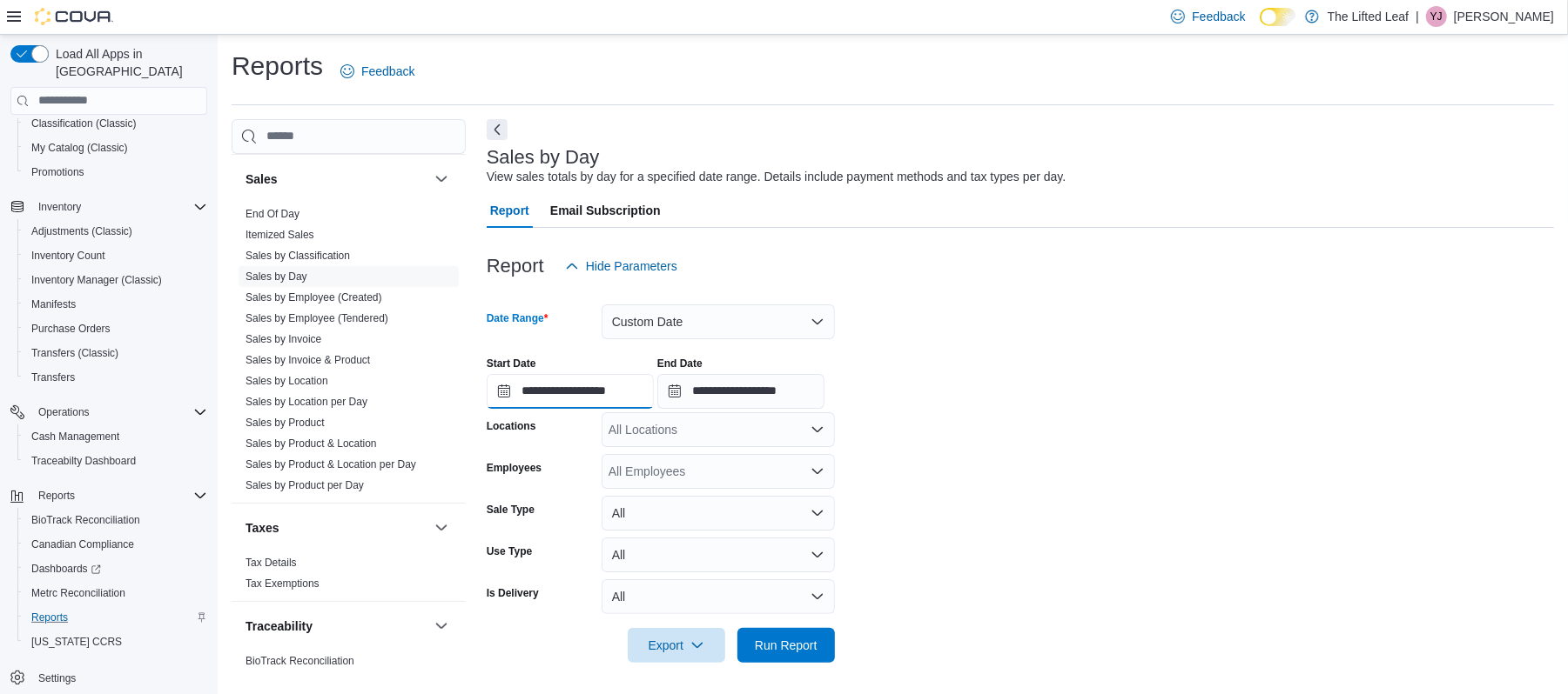
click at [555, 397] on input "**********" at bounding box center [570, 392] width 167 height 35
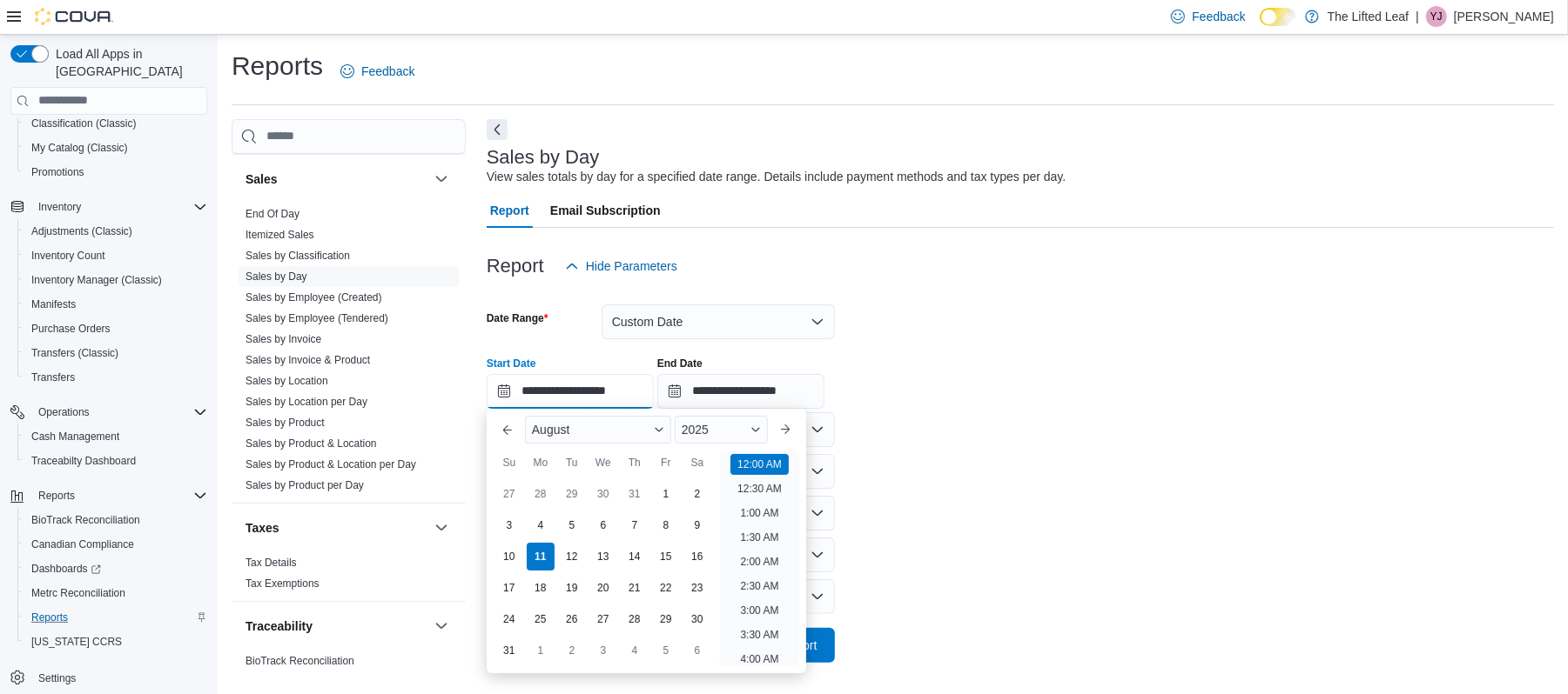
scroll to position [54, 0]
click at [534, 527] on div "4" at bounding box center [540, 525] width 30 height 30
type input "**********"
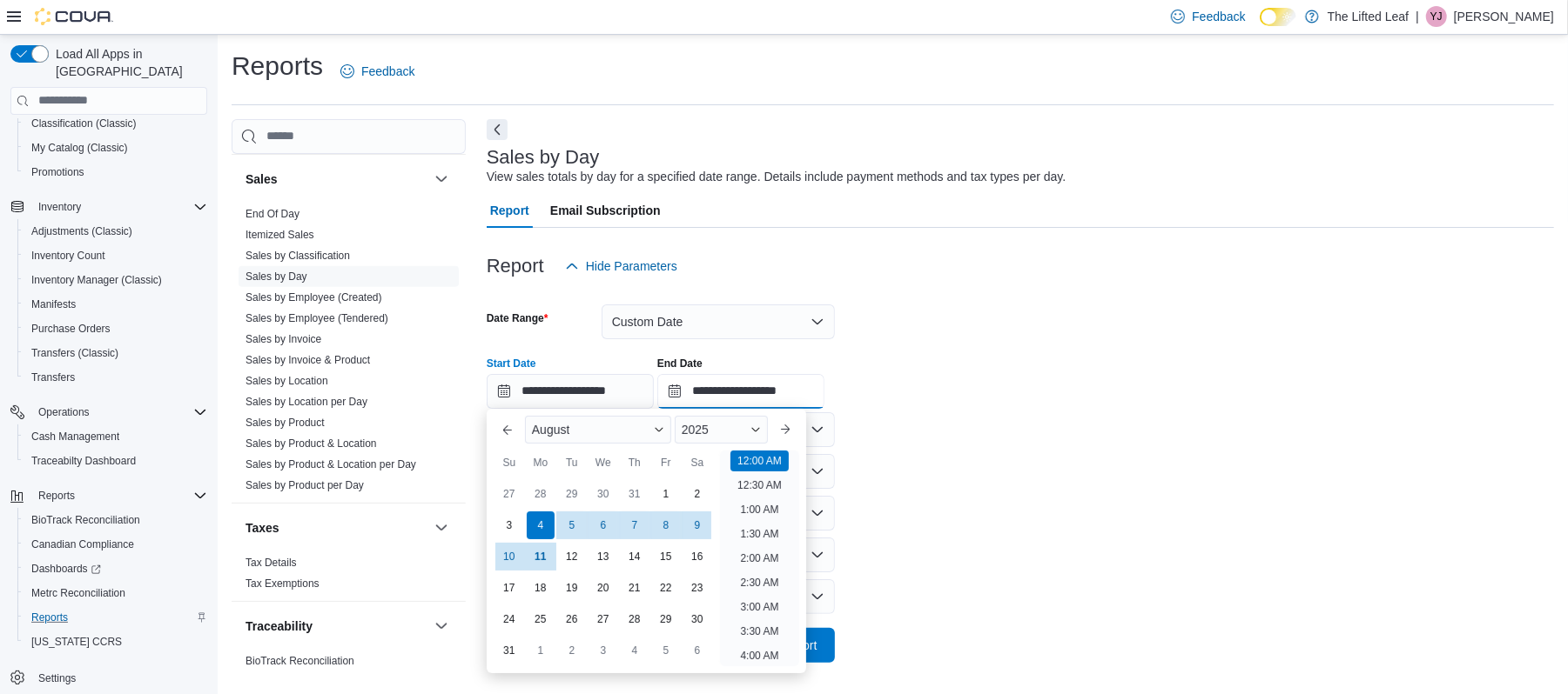
click at [736, 401] on input "**********" at bounding box center [740, 392] width 167 height 35
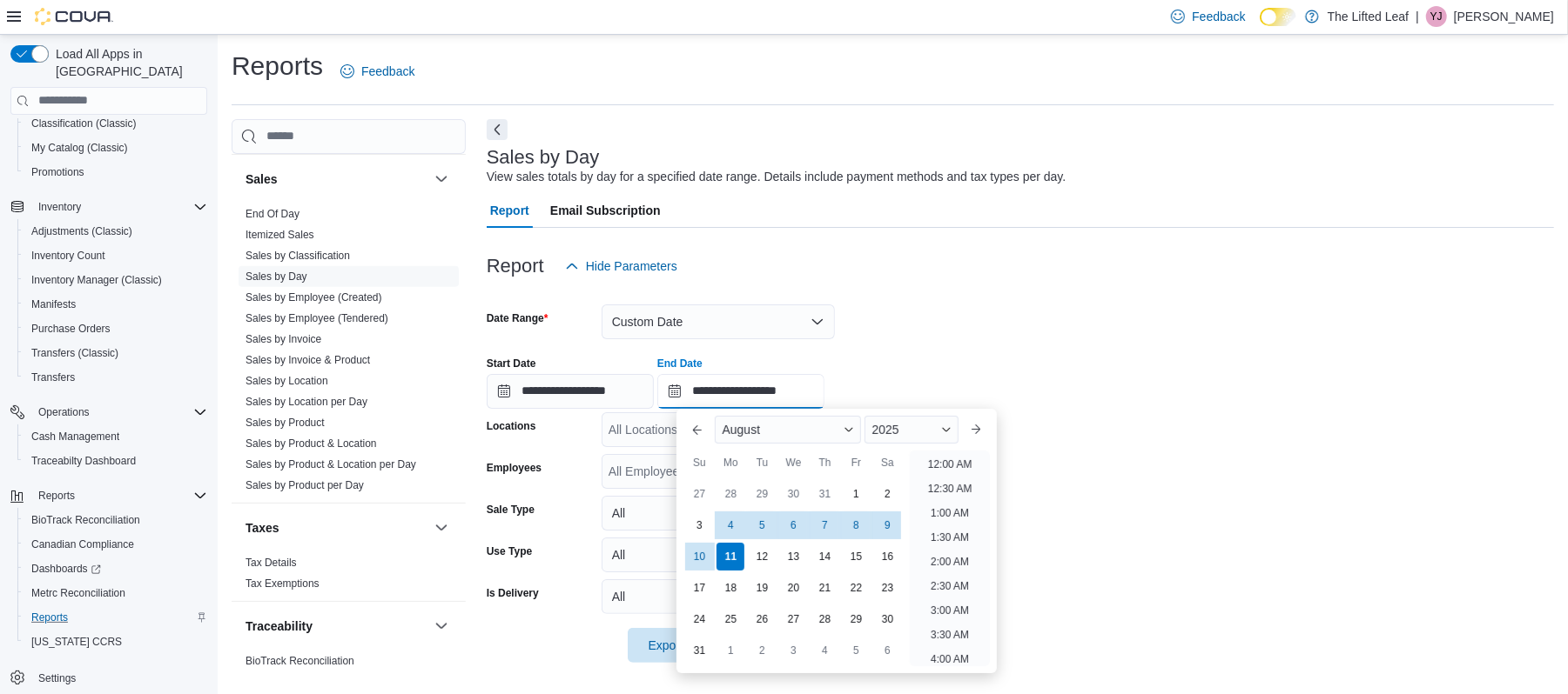
scroll to position [957, 0]
click at [687, 555] on div "10" at bounding box center [699, 556] width 30 height 30
type input "**********"
click at [1050, 359] on div "**********" at bounding box center [1020, 376] width 1067 height 66
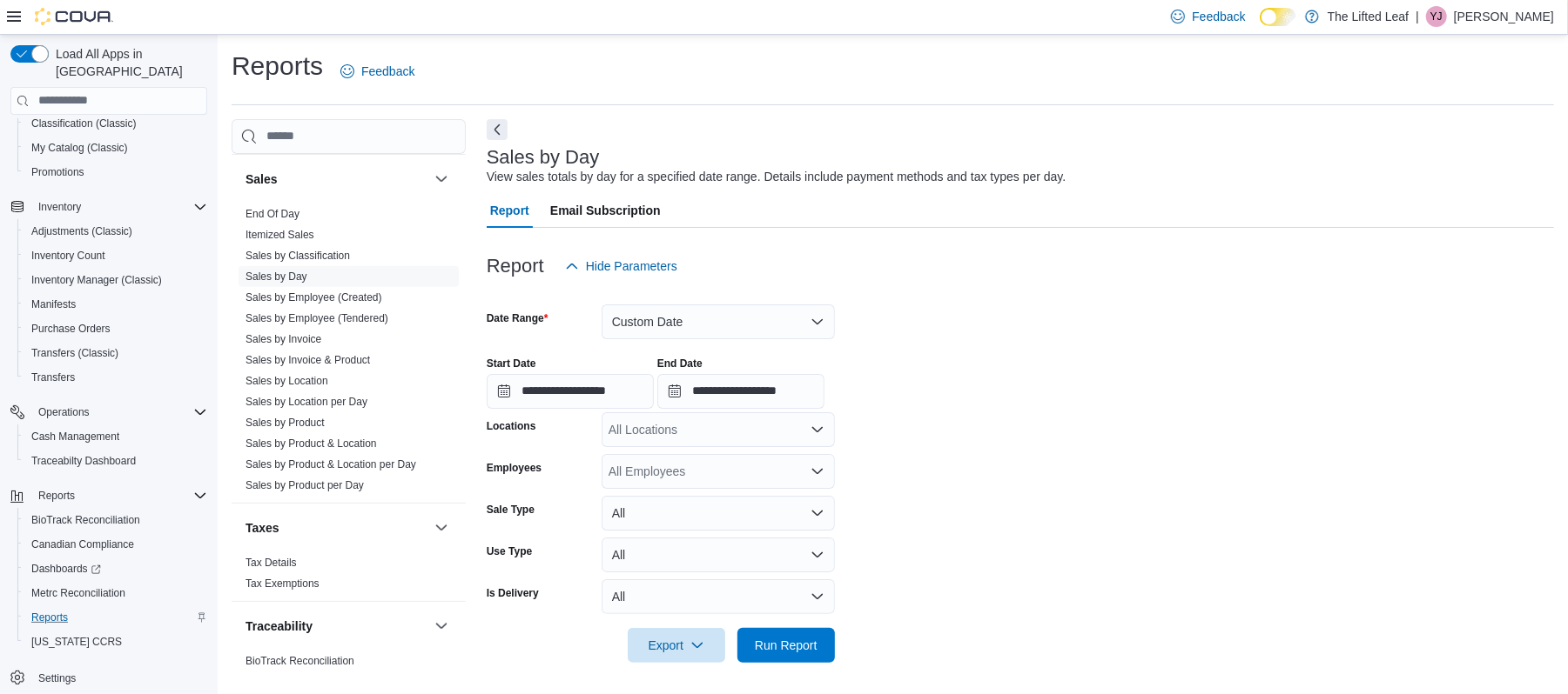
scroll to position [2, 0]
click at [641, 647] on span "Export" at bounding box center [677, 643] width 76 height 35
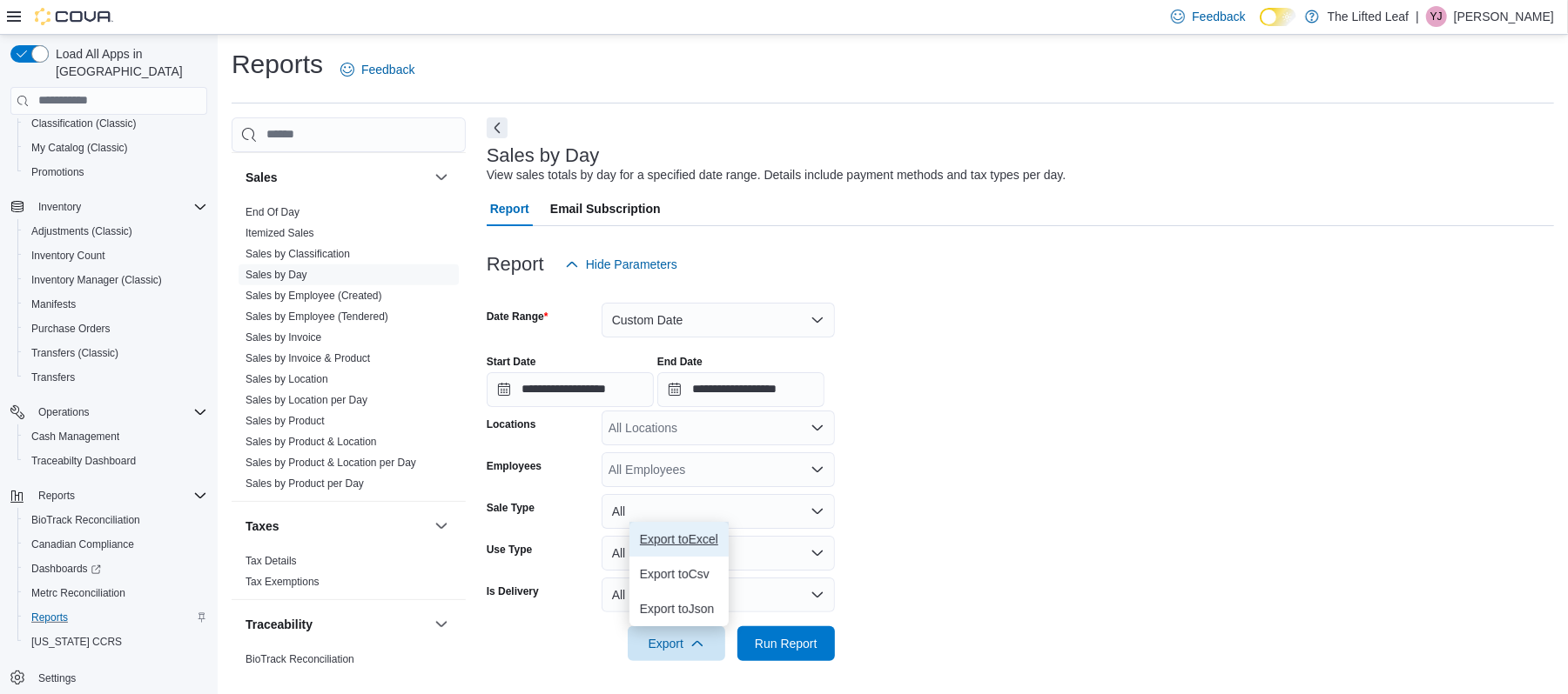
click at [694, 529] on button "Export to Excel" at bounding box center [679, 540] width 99 height 35
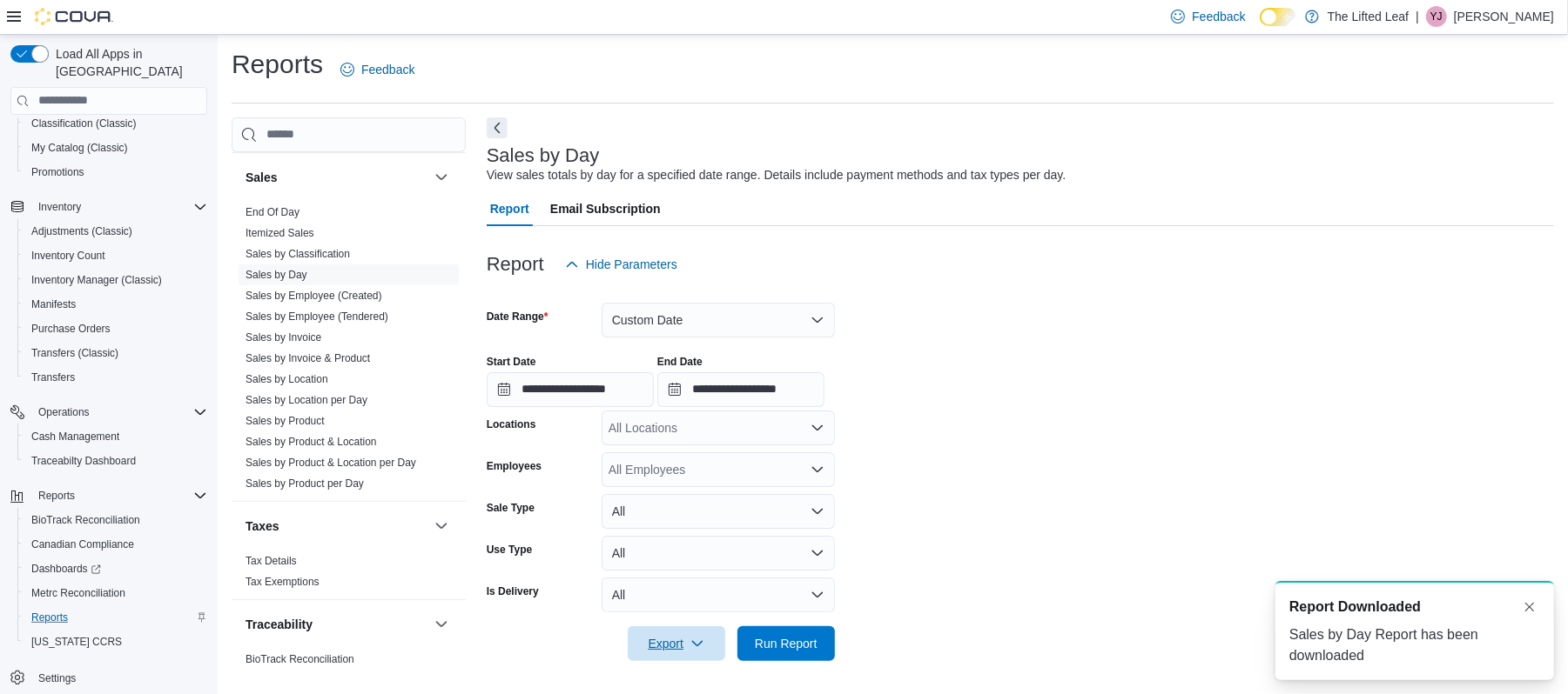
scroll to position [0, 0]
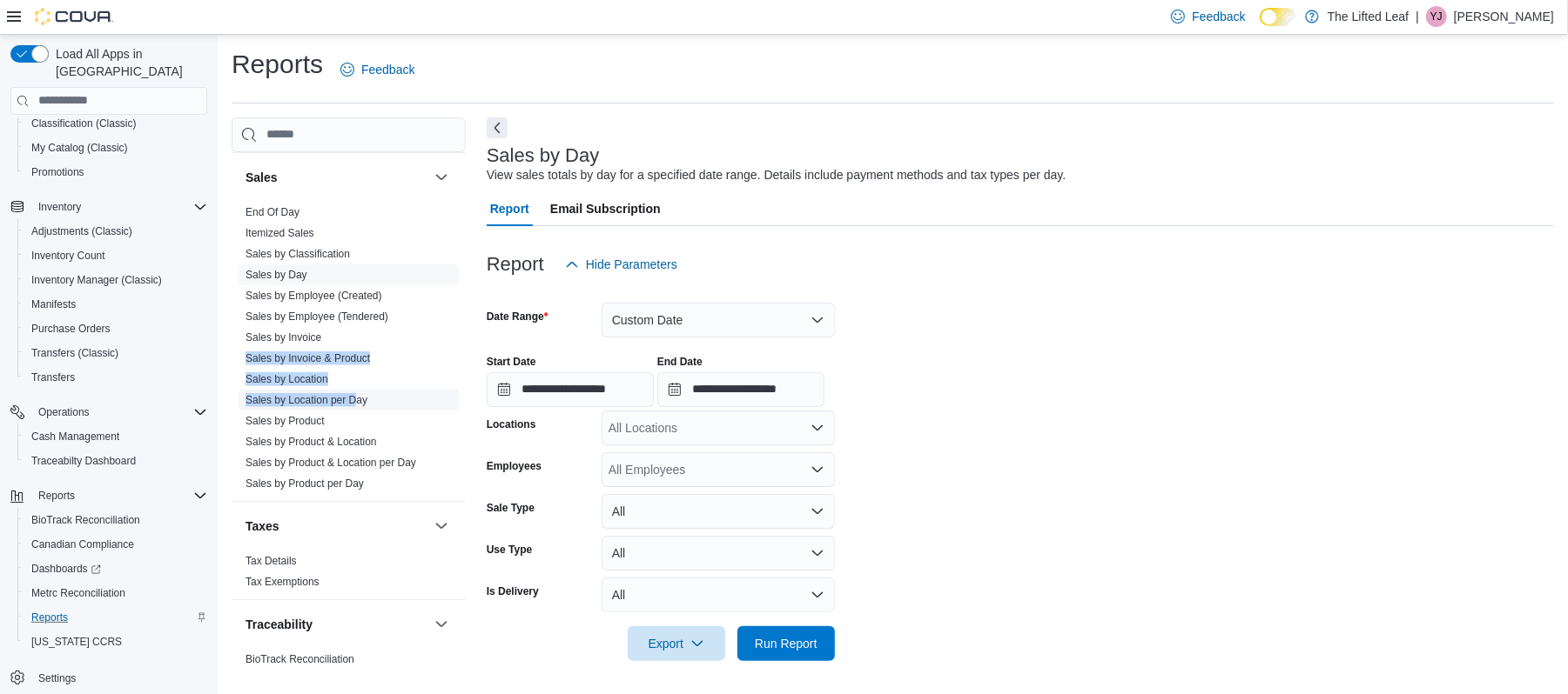
drag, startPoint x: 408, startPoint y: 339, endPoint x: 353, endPoint y: 392, distance: 76.4
click at [353, 392] on ul "End Of Day Itemized Sales Sales by Classification Sales by Day Sales by Employe…" at bounding box center [348, 348] width 220 height 292
click at [361, 464] on link "Sales by Product & Location per Day" at bounding box center [331, 462] width 170 height 12
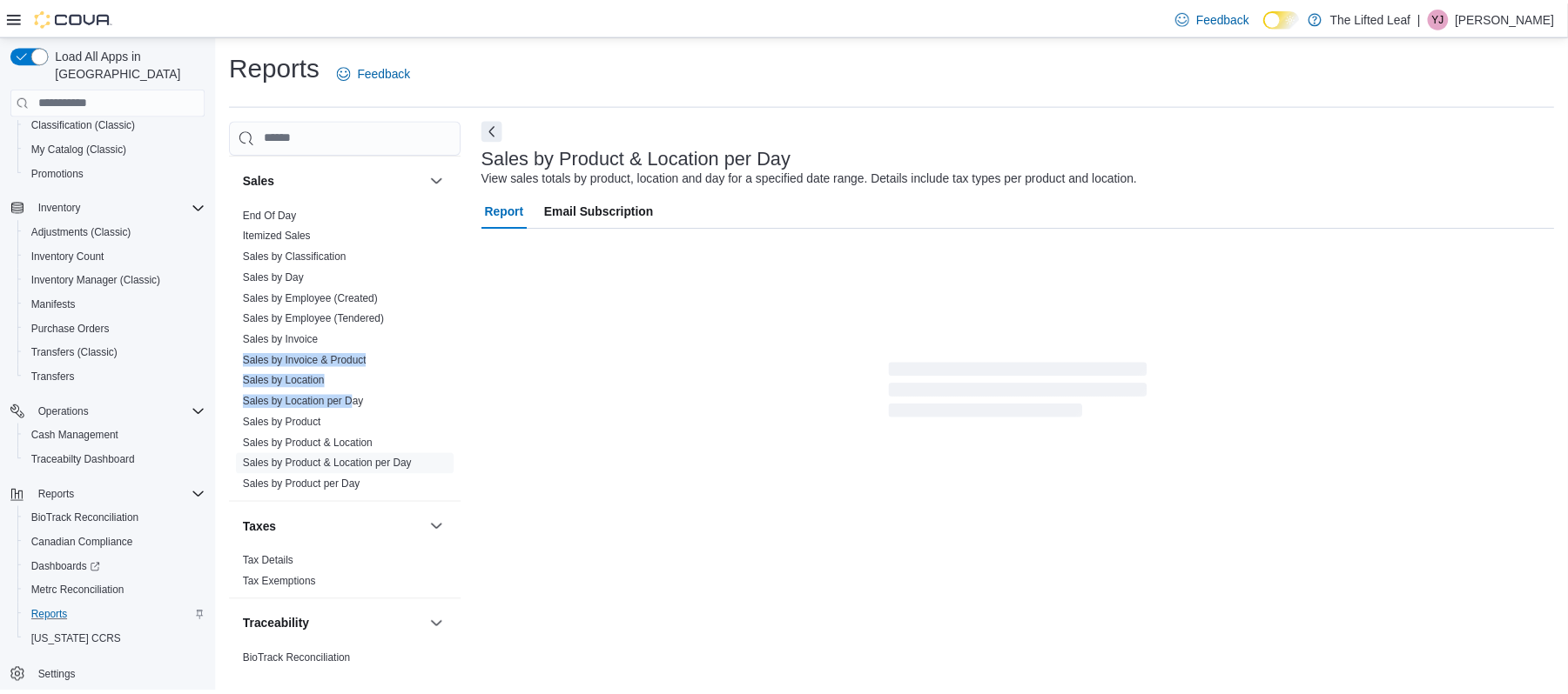
scroll to position [20, 0]
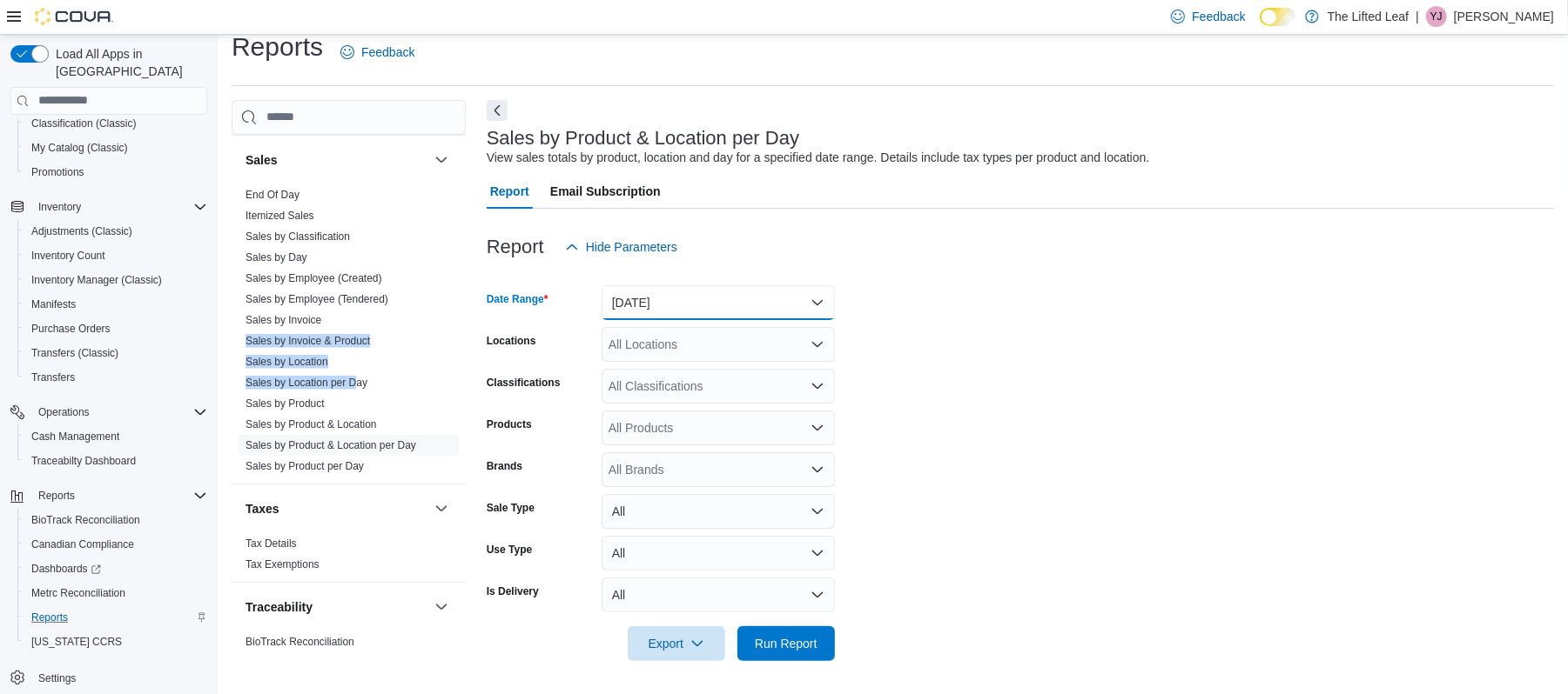
click at [665, 300] on button "[DATE]" at bounding box center [718, 303] width 234 height 35
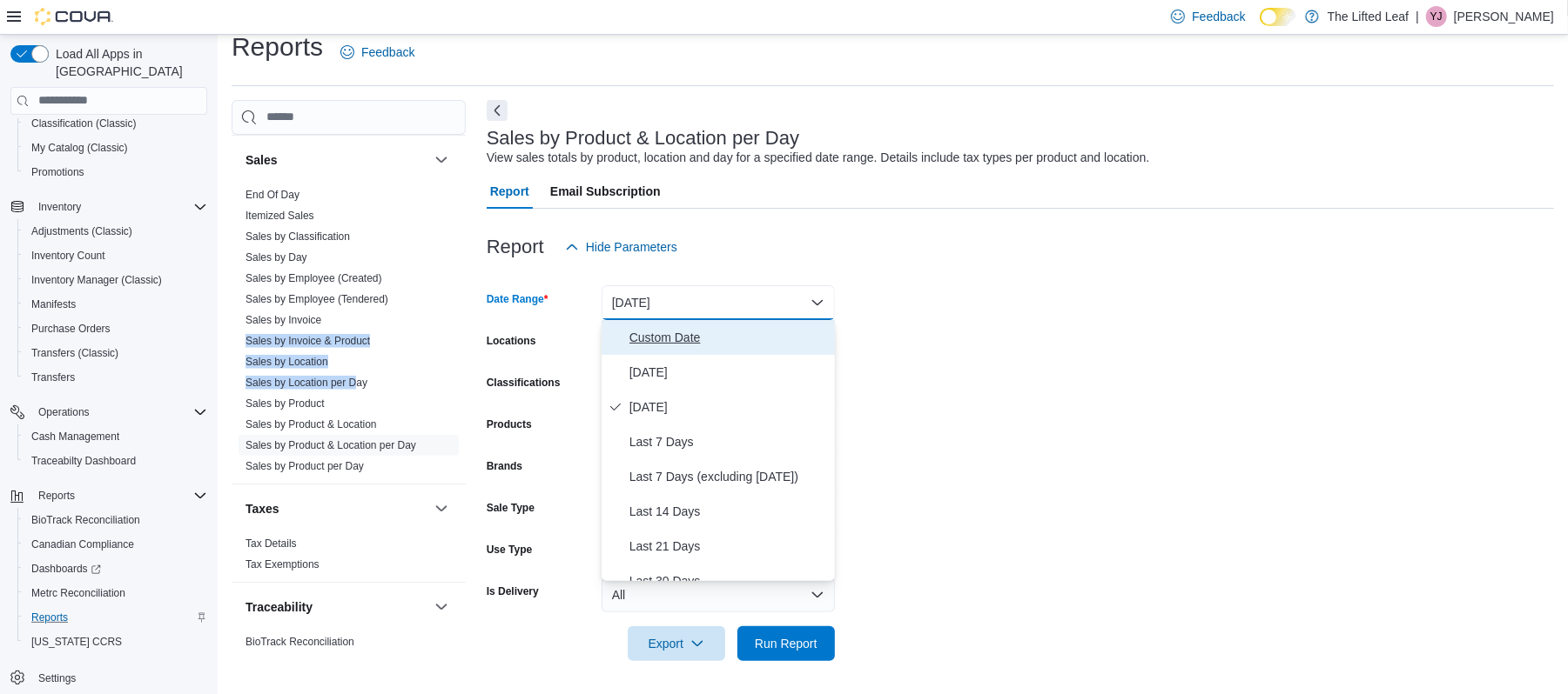
click at [672, 350] on button "Custom Date" at bounding box center [718, 338] width 234 height 35
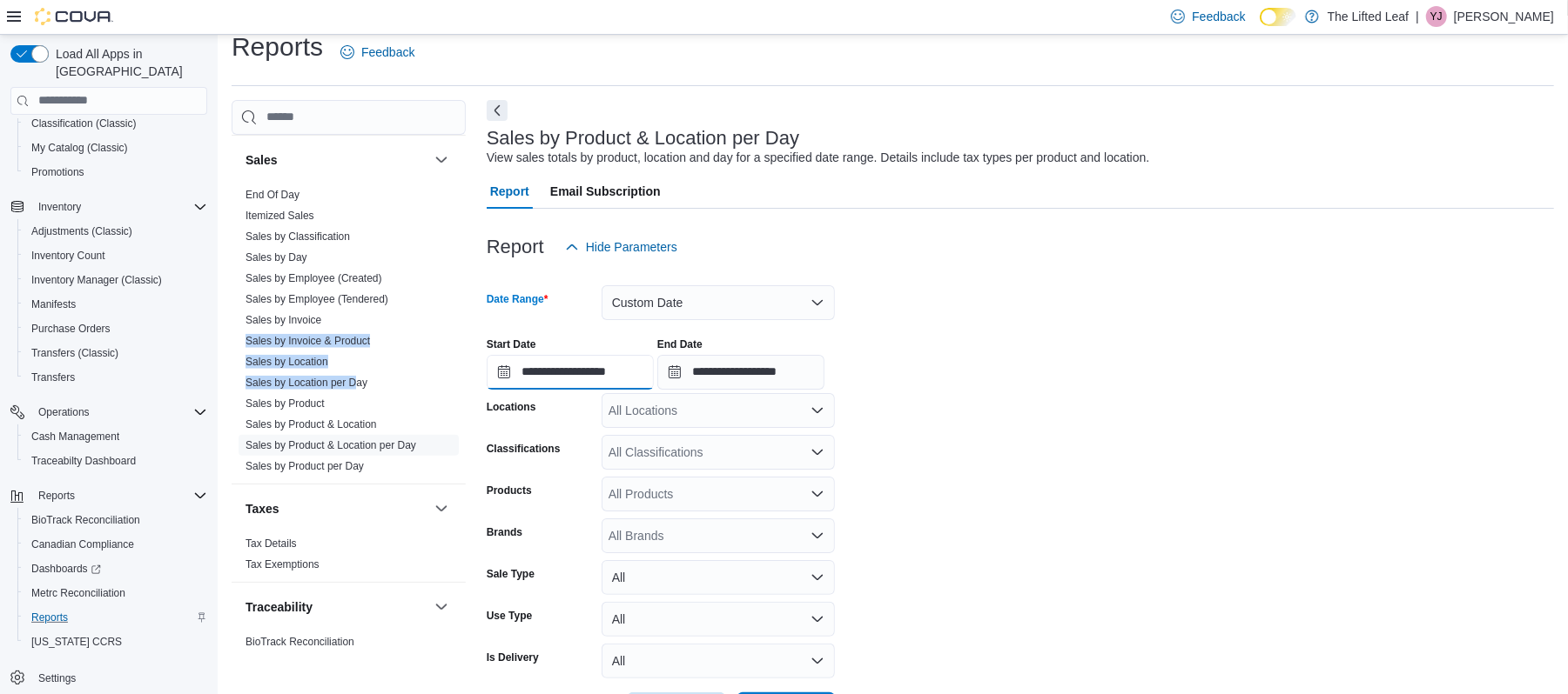
click at [575, 376] on input "**********" at bounding box center [570, 372] width 167 height 35
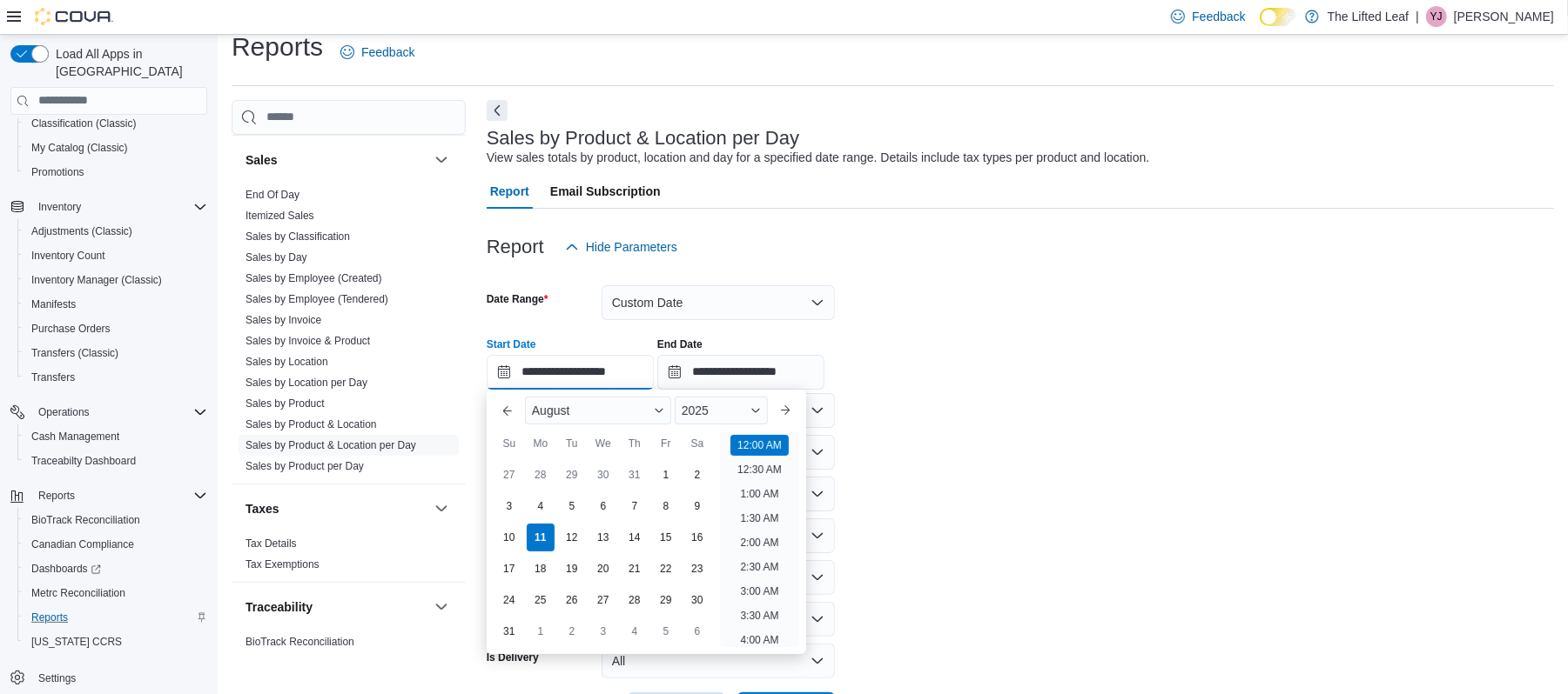
scroll to position [54, 0]
click at [527, 502] on div "4" at bounding box center [540, 505] width 30 height 30
type input "**********"
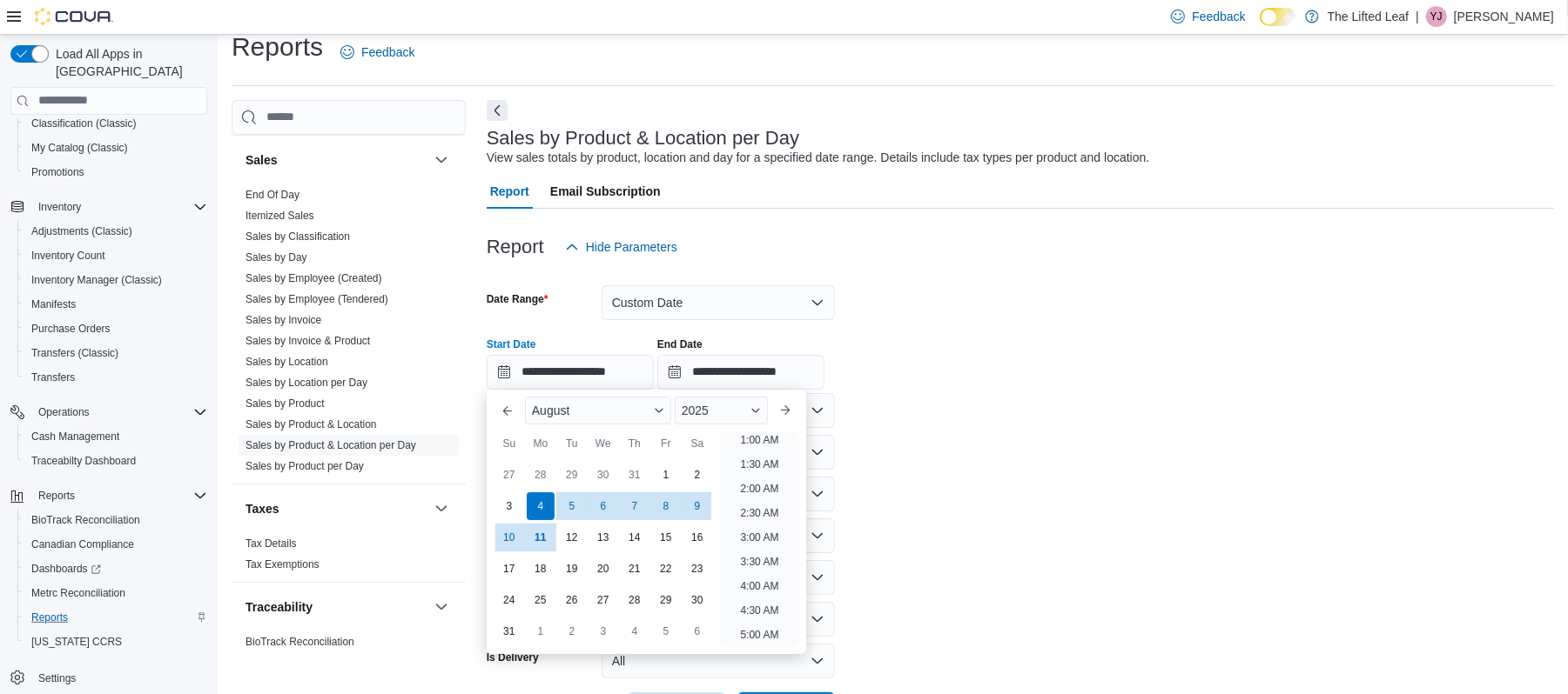
scroll to position [4, 0]
click at [739, 380] on input "**********" at bounding box center [740, 372] width 167 height 35
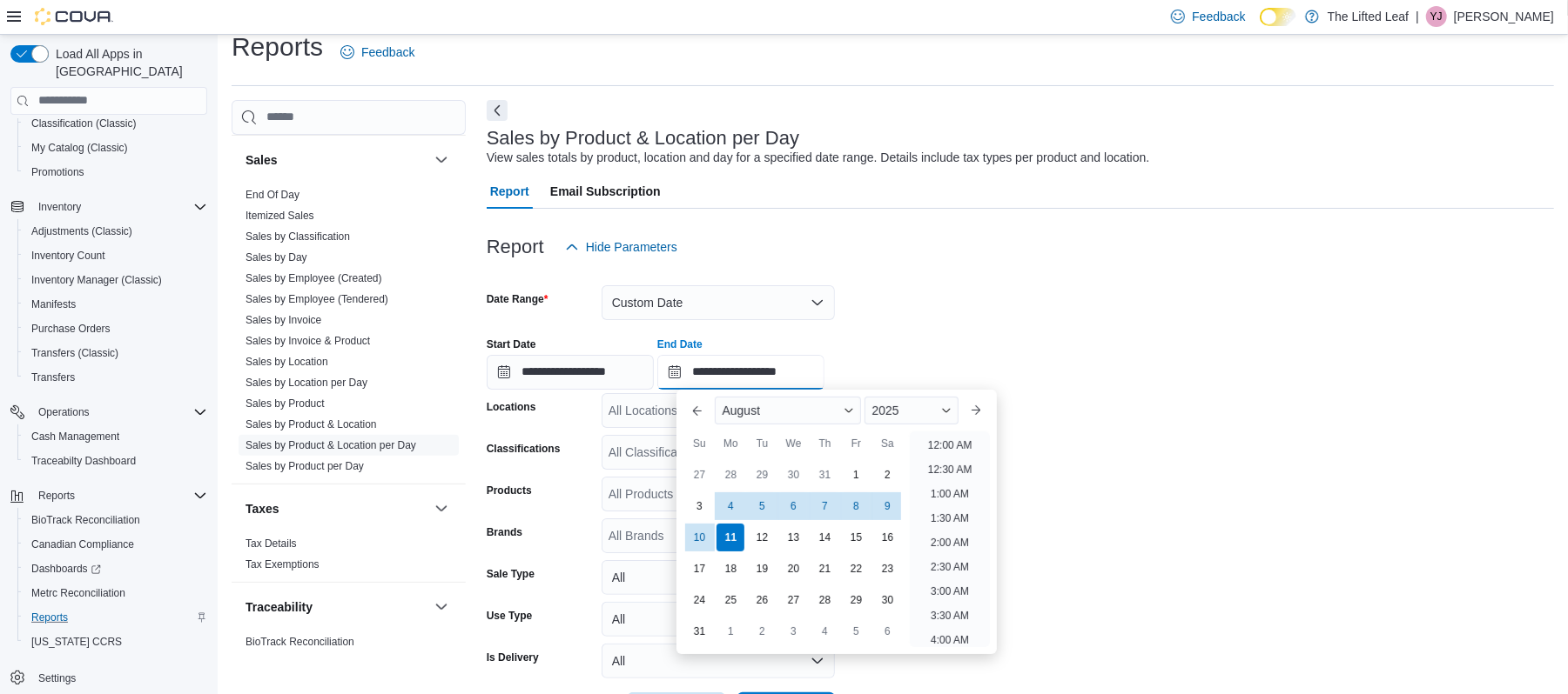
scroll to position [957, 0]
click at [701, 527] on div "10" at bounding box center [699, 537] width 30 height 30
type input "**********"
click at [1011, 153] on div "View sales totals by product, location and day for a specified date range. Deta…" at bounding box center [819, 157] width 663 height 19
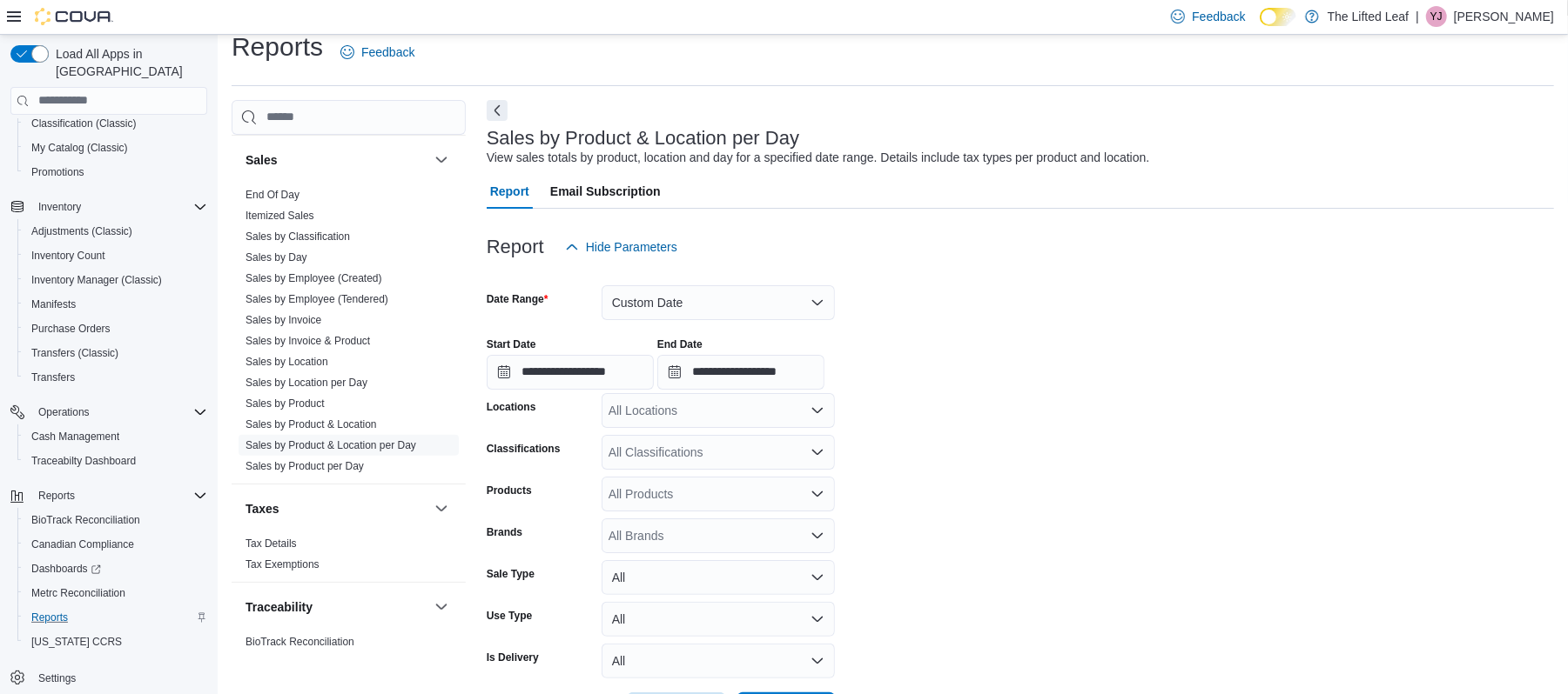
scroll to position [85, 0]
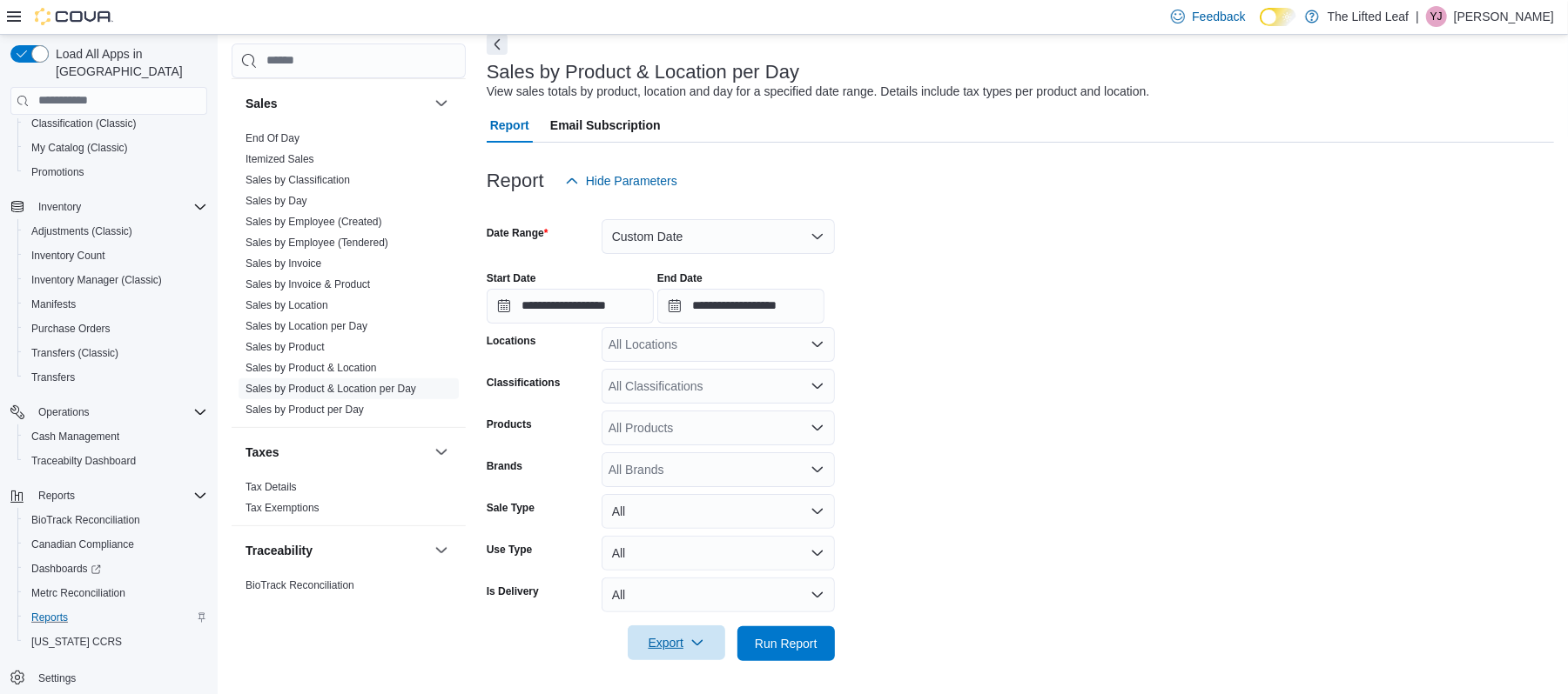
click at [691, 630] on span "Export" at bounding box center [677, 643] width 76 height 35
click at [680, 535] on span "Export to Excel" at bounding box center [679, 540] width 78 height 14
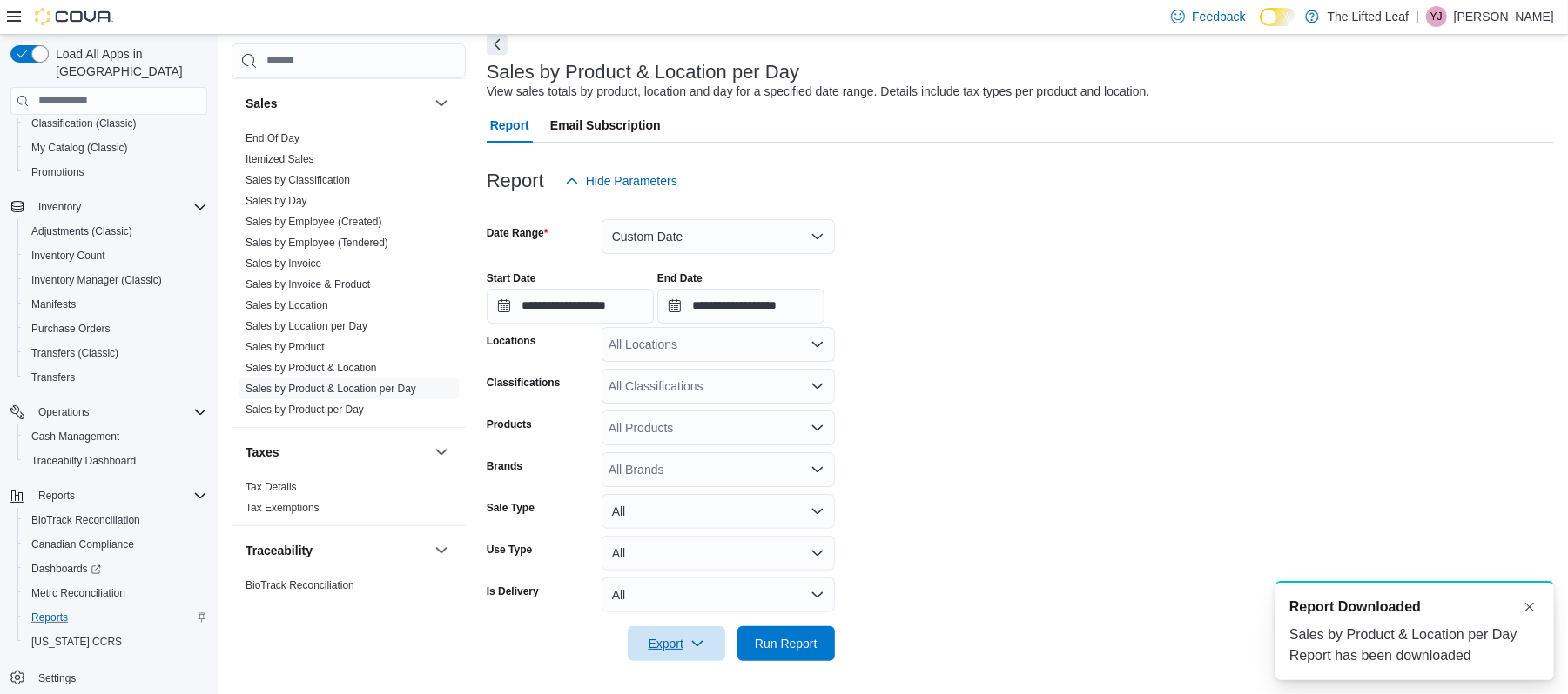
scroll to position [0, 0]
click at [859, 603] on form "**********" at bounding box center [1020, 430] width 1067 height 463
click at [797, 645] on span "Run Report" at bounding box center [786, 643] width 63 height 18
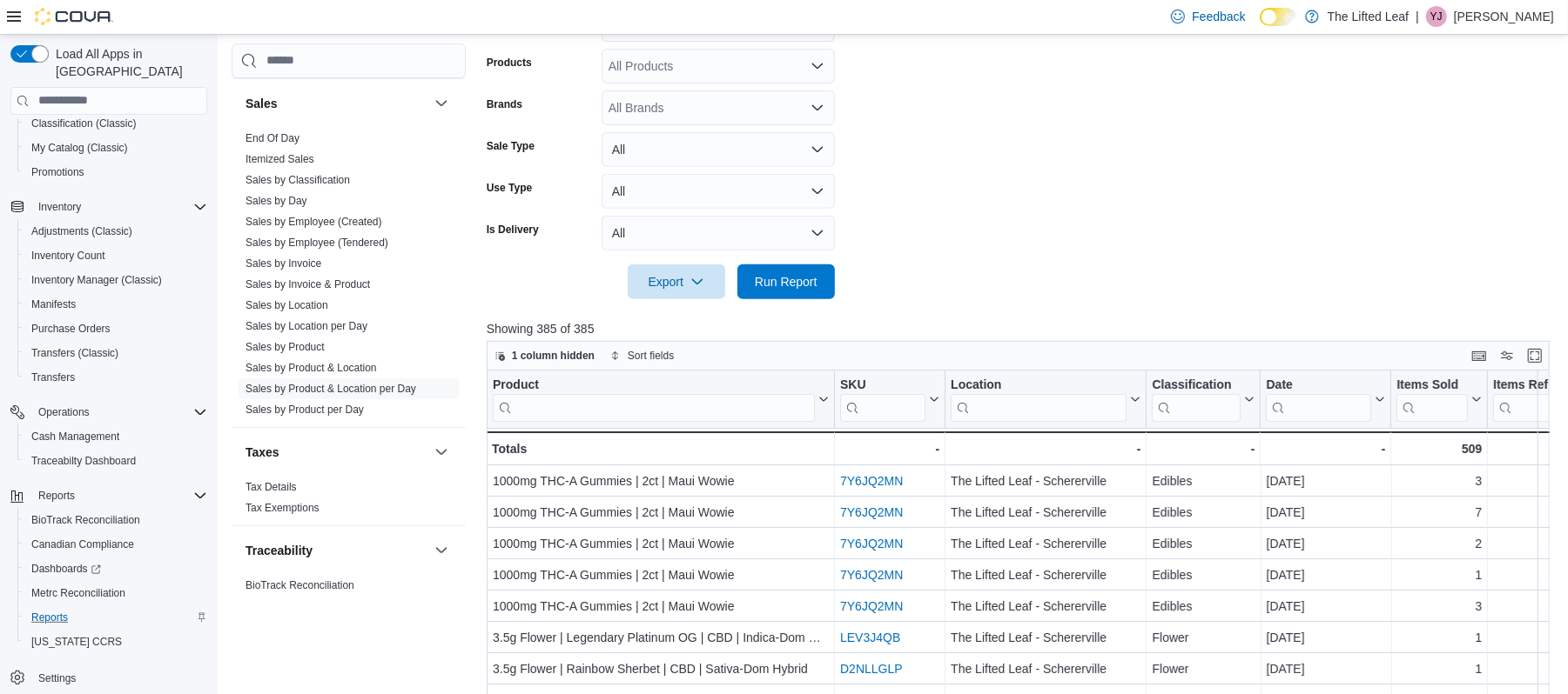
scroll to position [447, 0]
click at [329, 202] on span "Sales by Day" at bounding box center [348, 200] width 220 height 21
click at [795, 275] on span "Run Report" at bounding box center [786, 282] width 63 height 18
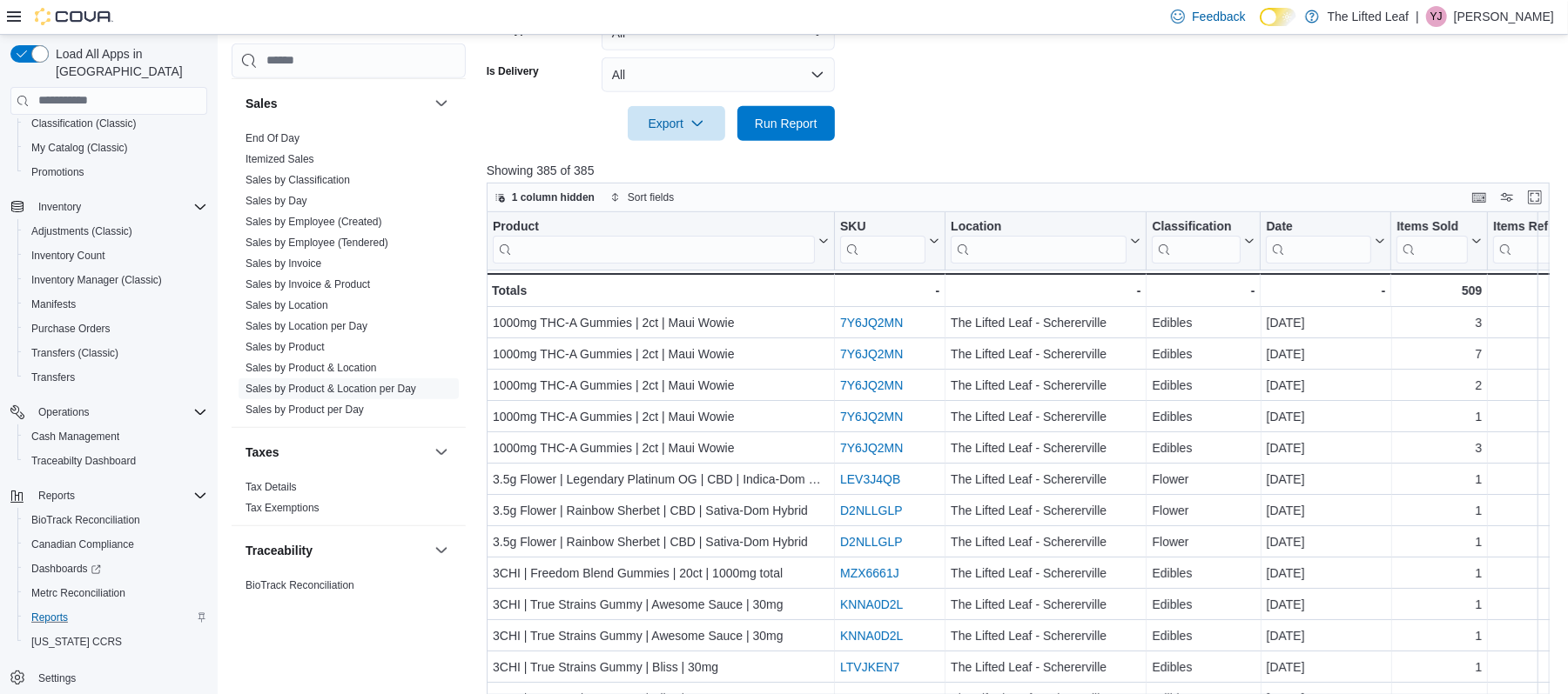
scroll to position [606, 0]
click at [321, 238] on span "Sales by Employee (Tendered)" at bounding box center [317, 242] width 143 height 14
click at [350, 244] on link "Sales by Employee (Tendered)" at bounding box center [317, 242] width 143 height 12
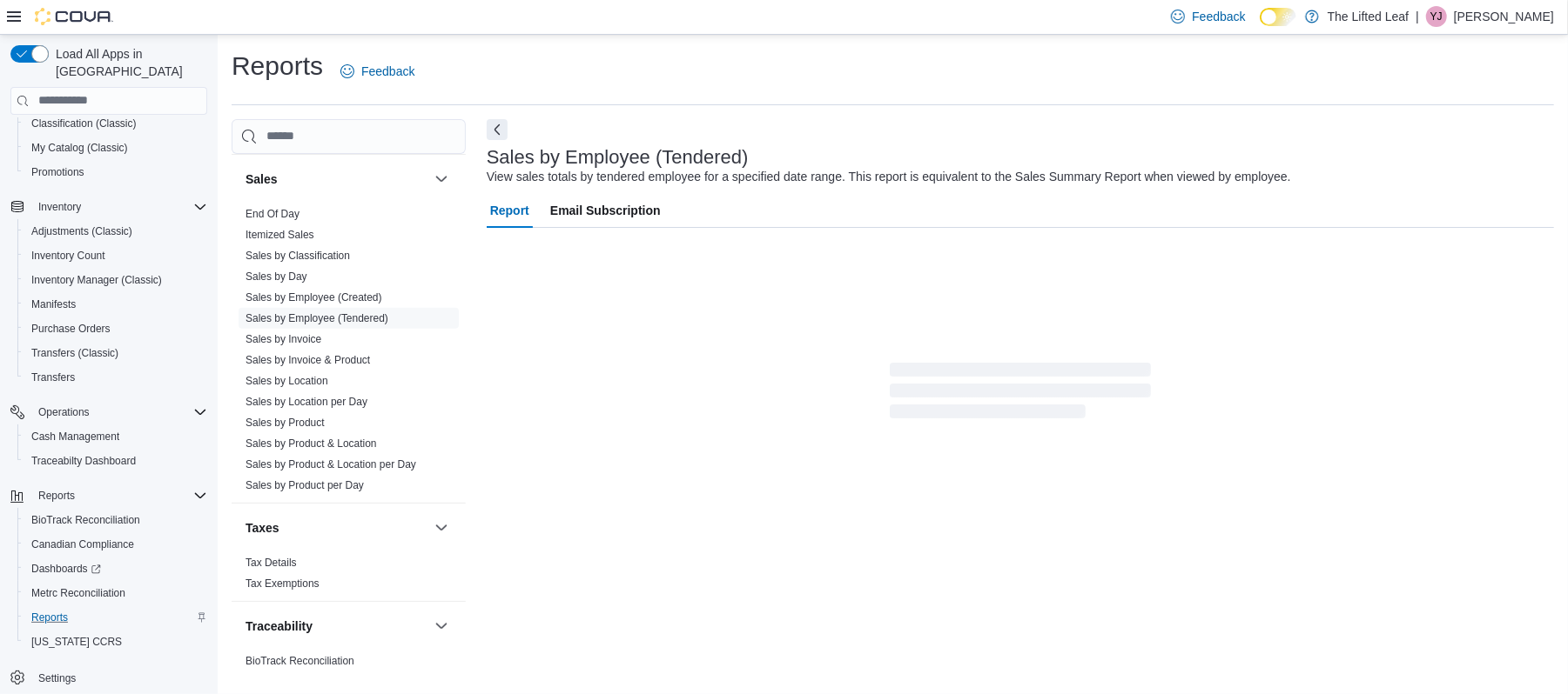
scroll to position [20, 0]
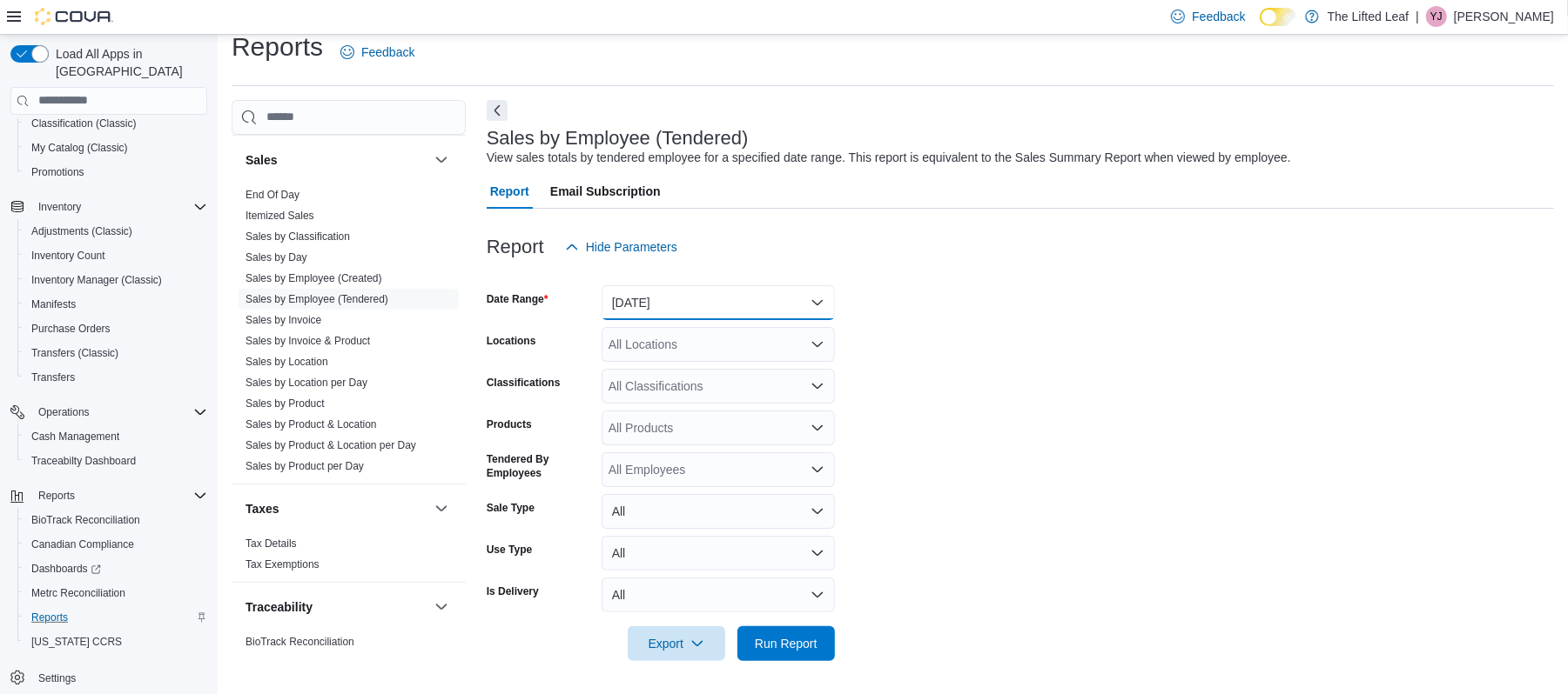
click at [663, 286] on button "[DATE]" at bounding box center [718, 303] width 234 height 35
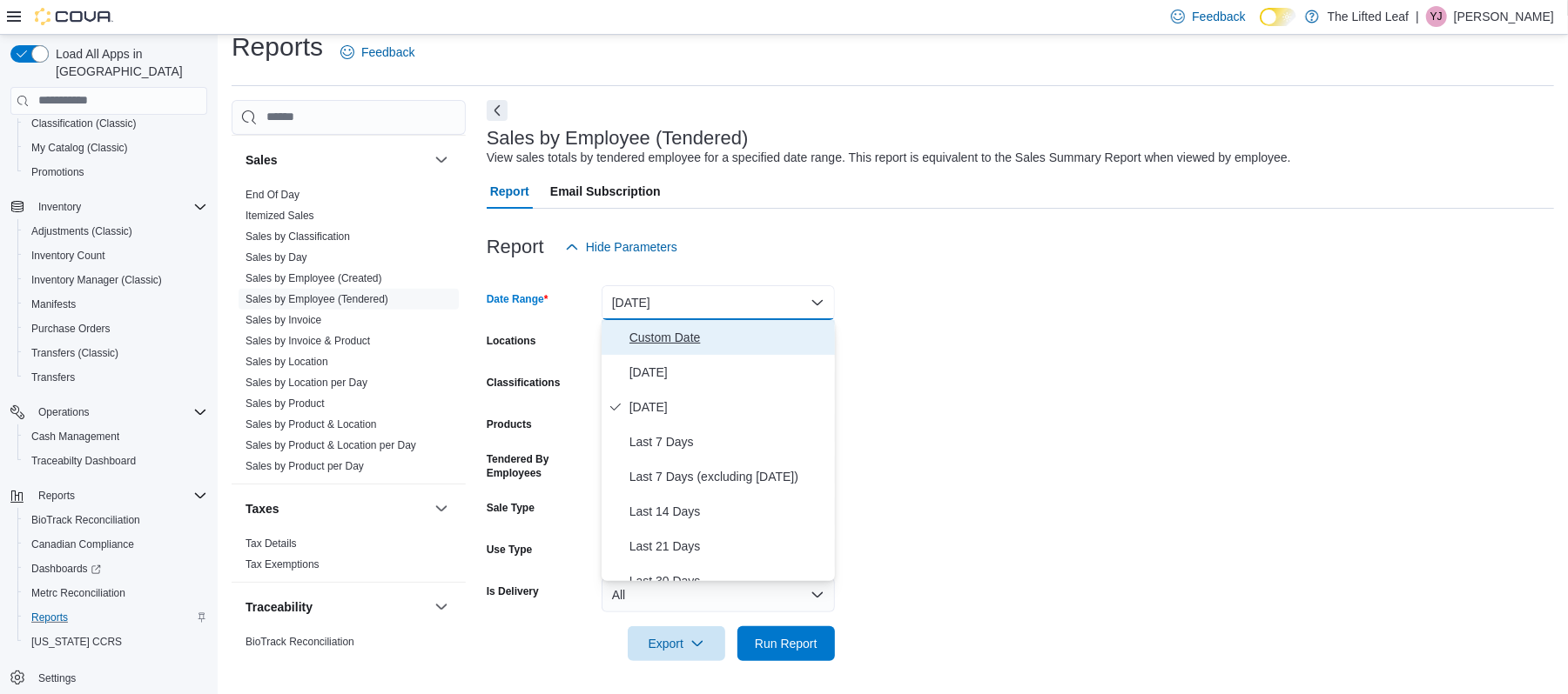
click at [660, 328] on span "Custom Date" at bounding box center [729, 337] width 199 height 21
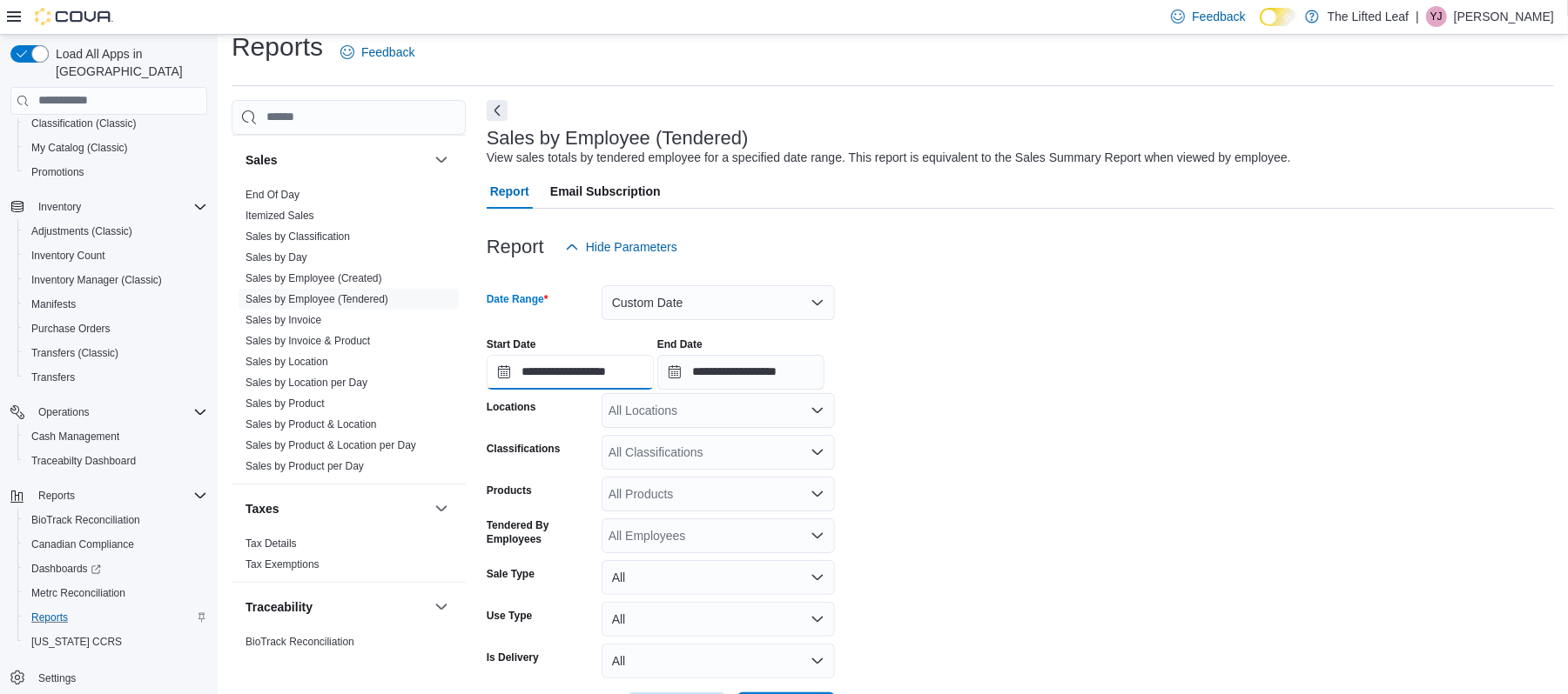
click at [567, 355] on input "**********" at bounding box center [570, 372] width 167 height 35
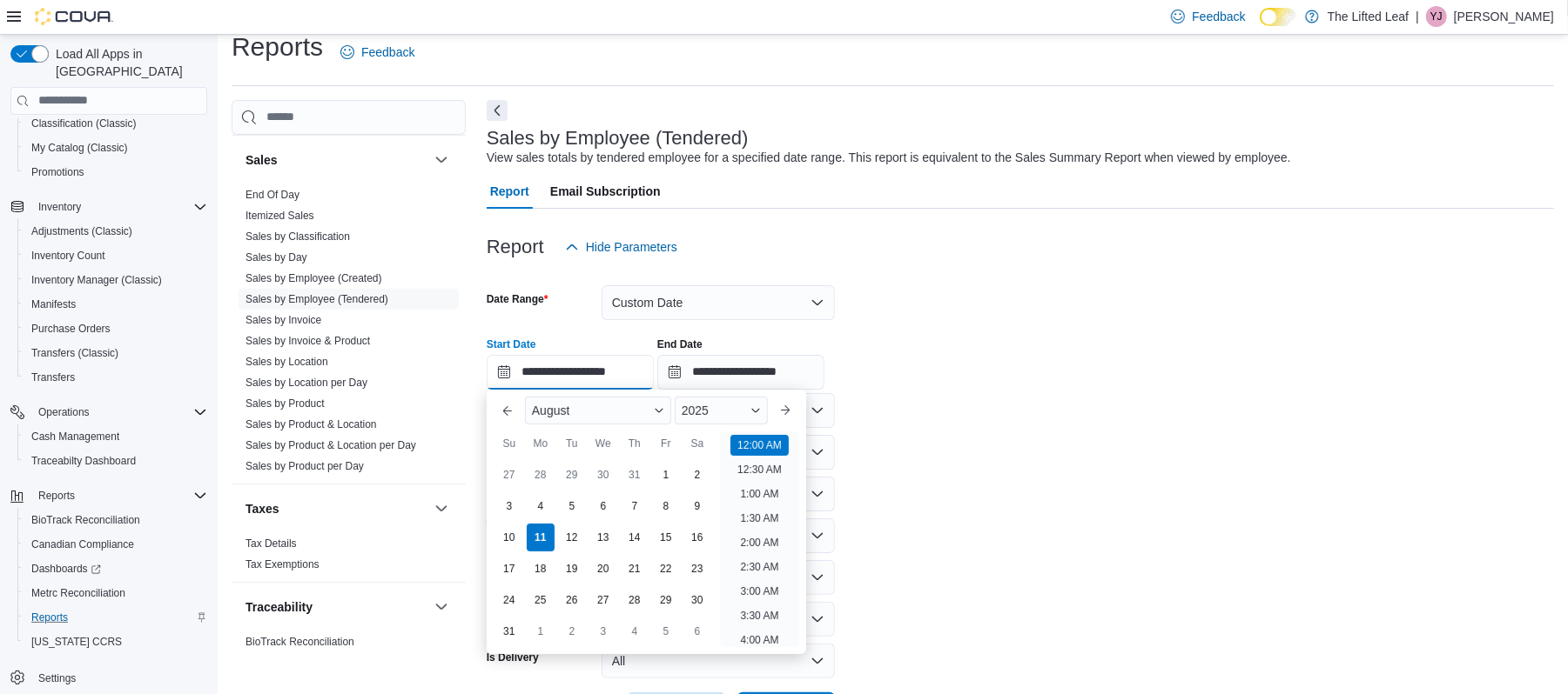
scroll to position [54, 0]
click at [547, 505] on div "4" at bounding box center [540, 505] width 30 height 30
type input "**********"
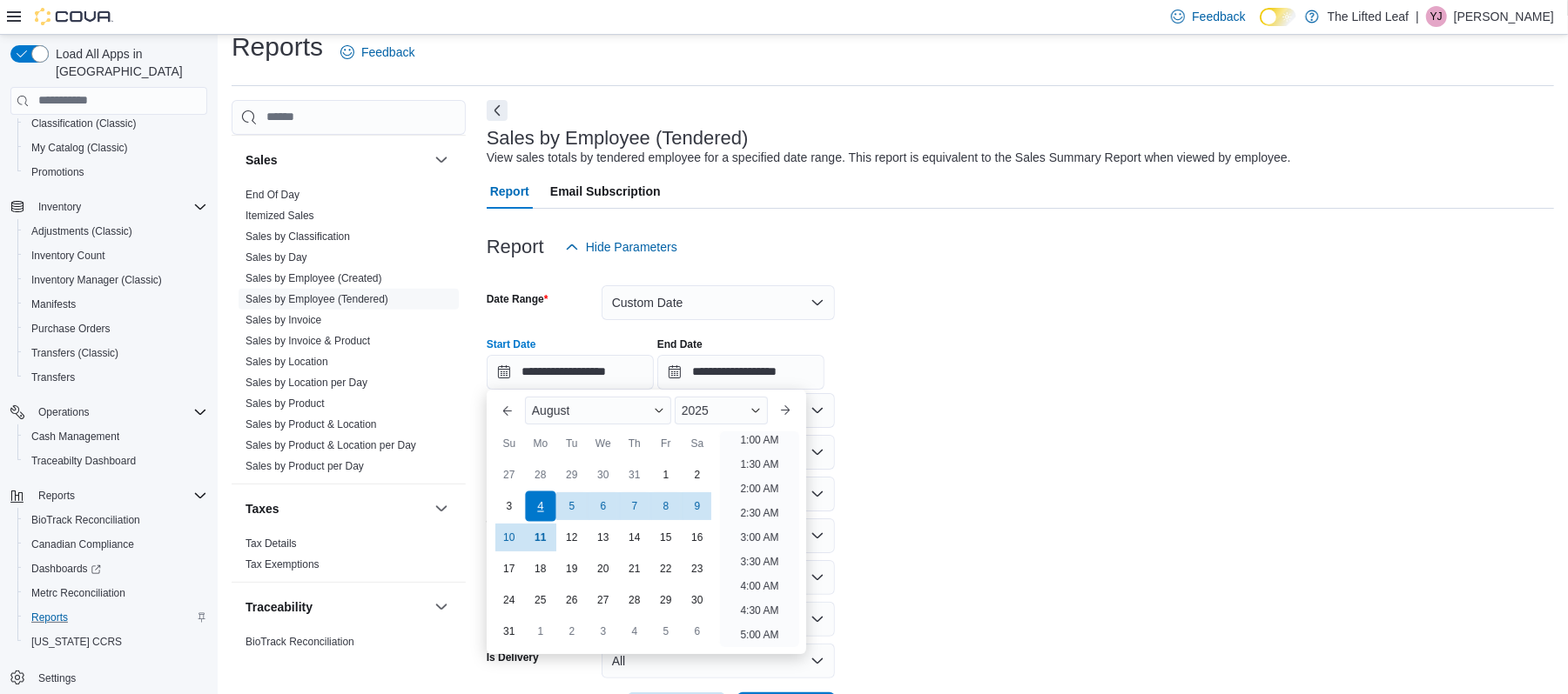
scroll to position [4, 0]
click at [773, 366] on input "**********" at bounding box center [740, 372] width 167 height 35
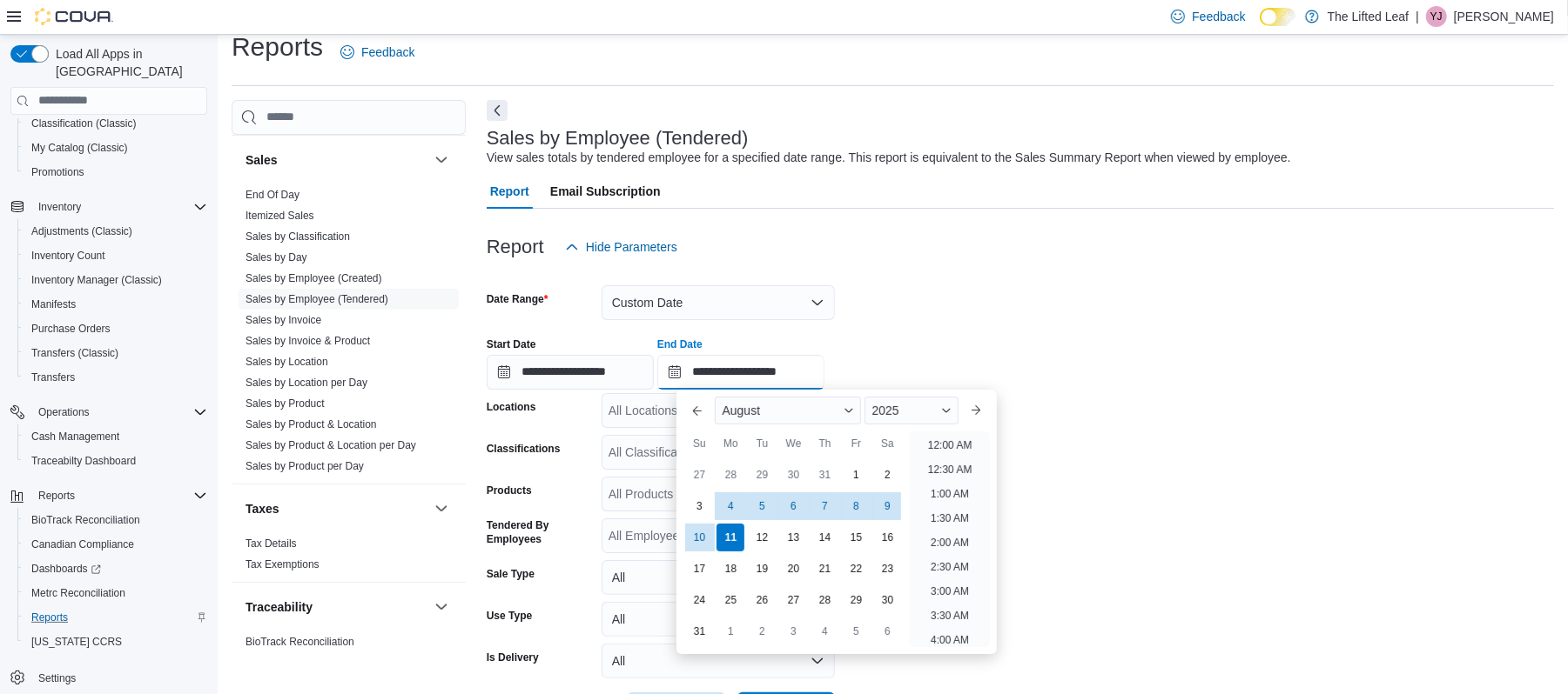
scroll to position [957, 0]
click at [686, 542] on div "10" at bounding box center [699, 537] width 30 height 30
type input "**********"
click at [930, 286] on form "**********" at bounding box center [1020, 497] width 1067 height 463
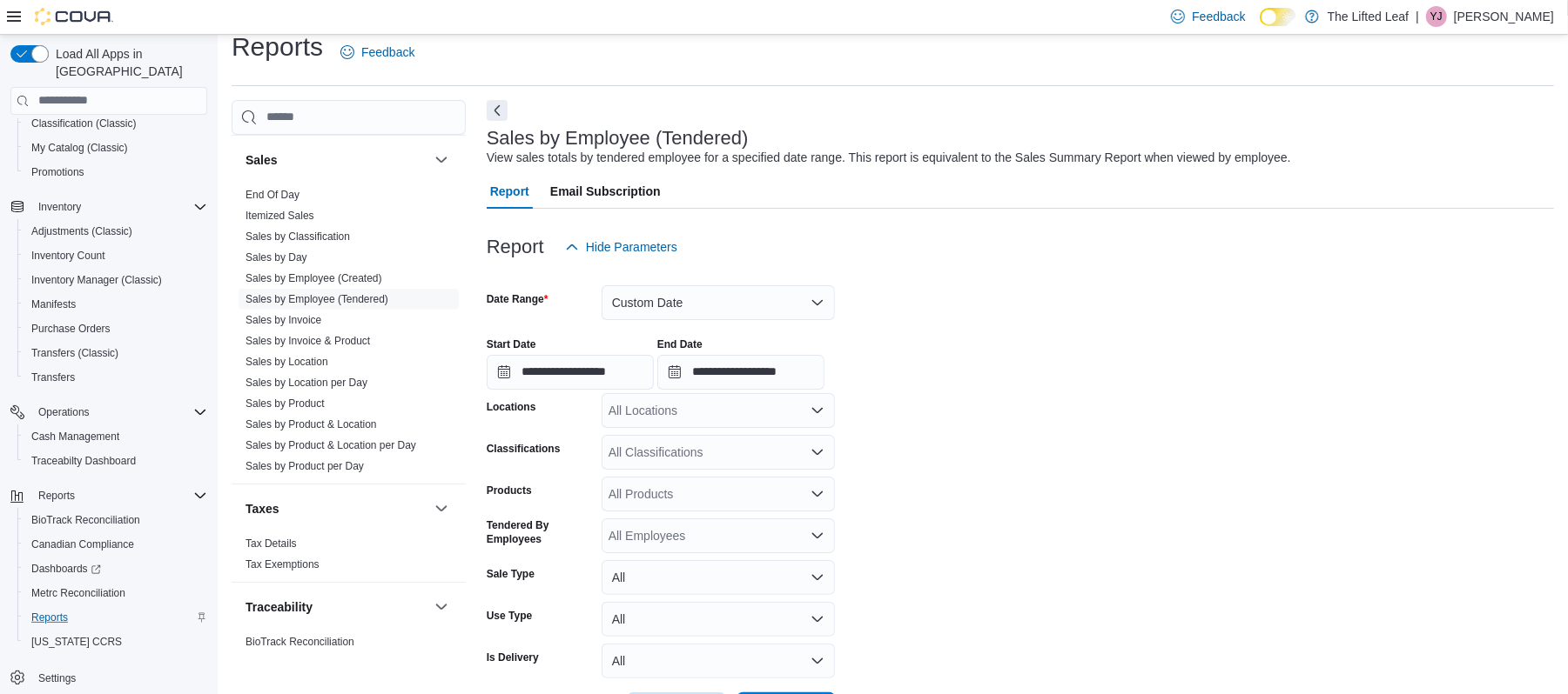
scroll to position [85, 0]
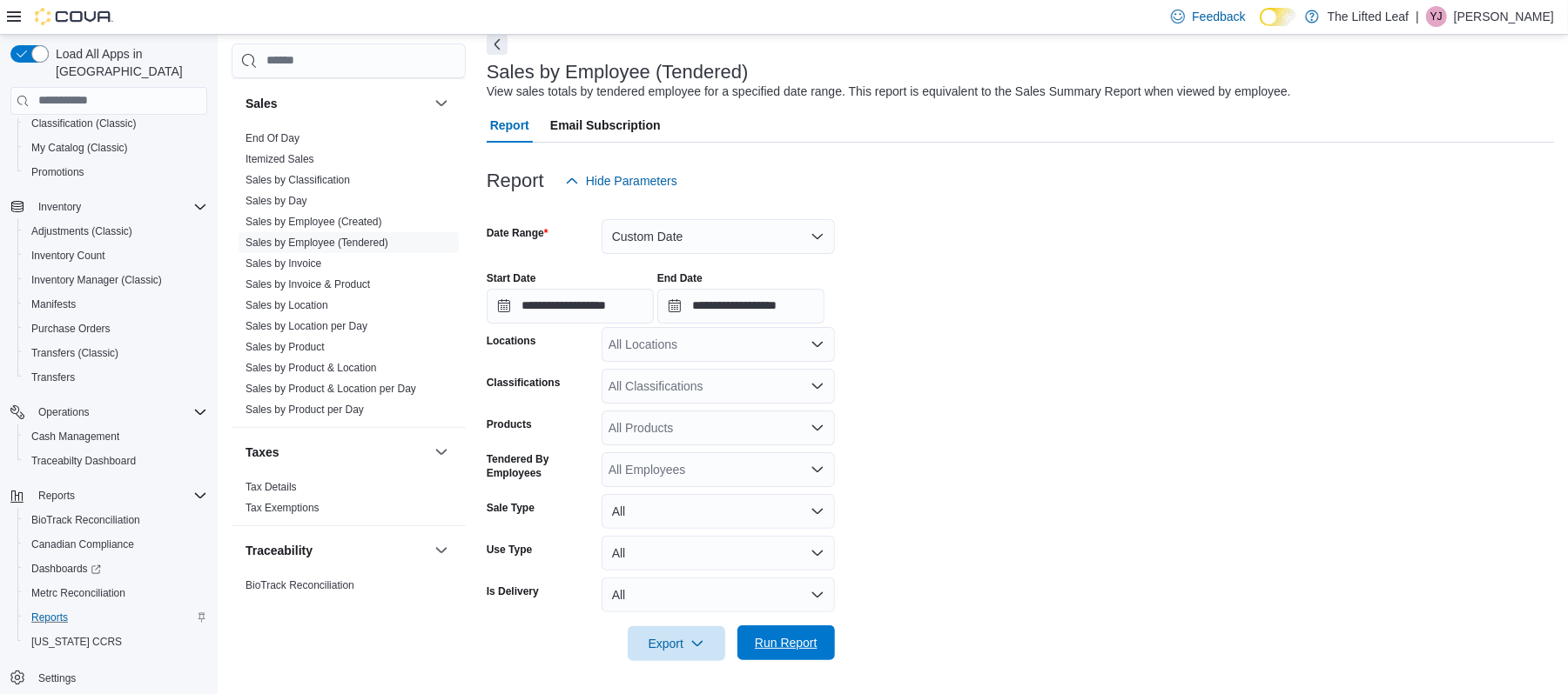
click at [739, 648] on button "Run Report" at bounding box center [786, 643] width 98 height 35
click at [696, 630] on span "Export" at bounding box center [677, 643] width 76 height 35
click at [685, 542] on span "Export to Excel" at bounding box center [679, 540] width 78 height 14
